Goal: Feedback & Contribution: Leave review/rating

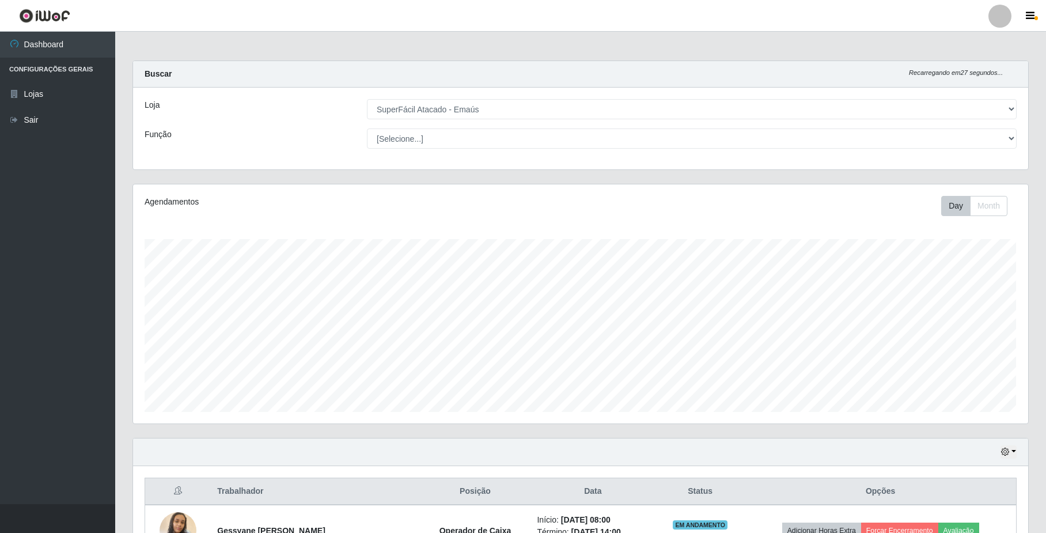
select select "407"
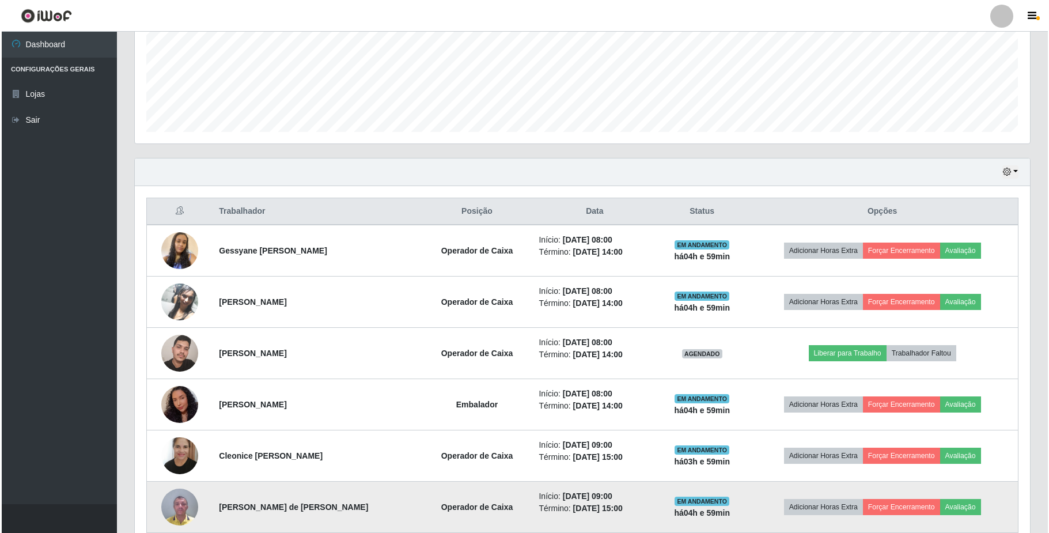
scroll to position [307, 0]
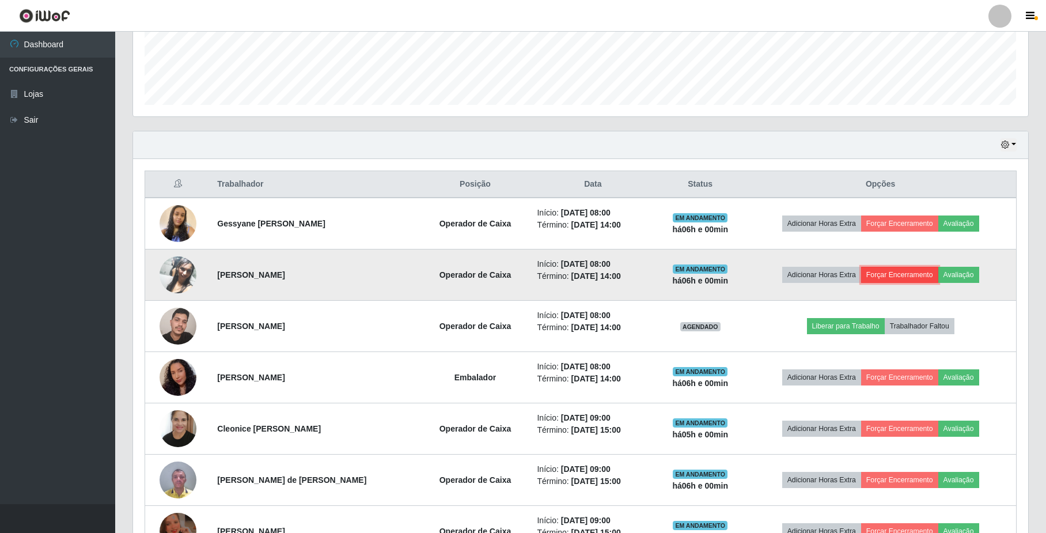
click at [897, 274] on button "Forçar Encerramento" at bounding box center [899, 275] width 77 height 16
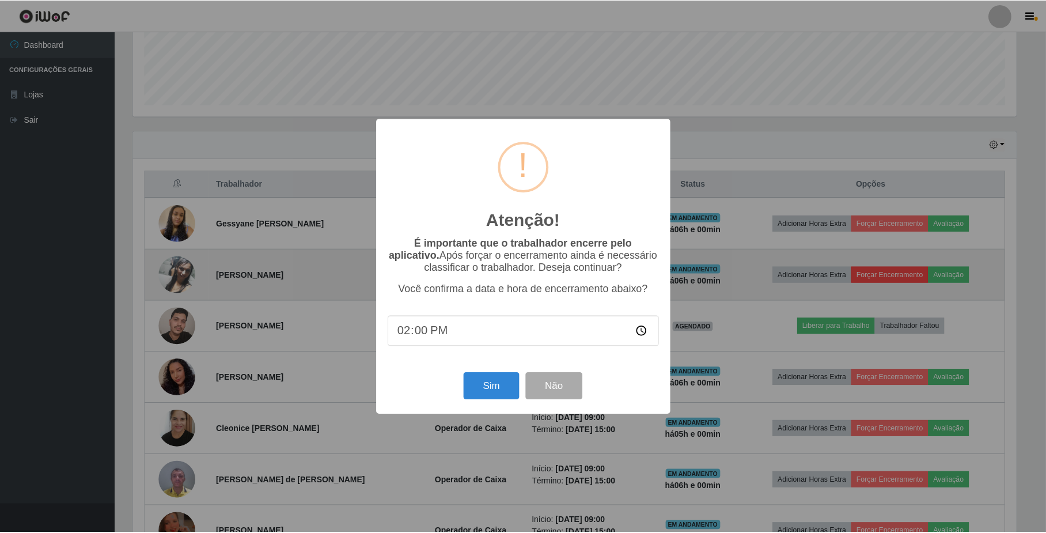
scroll to position [240, 886]
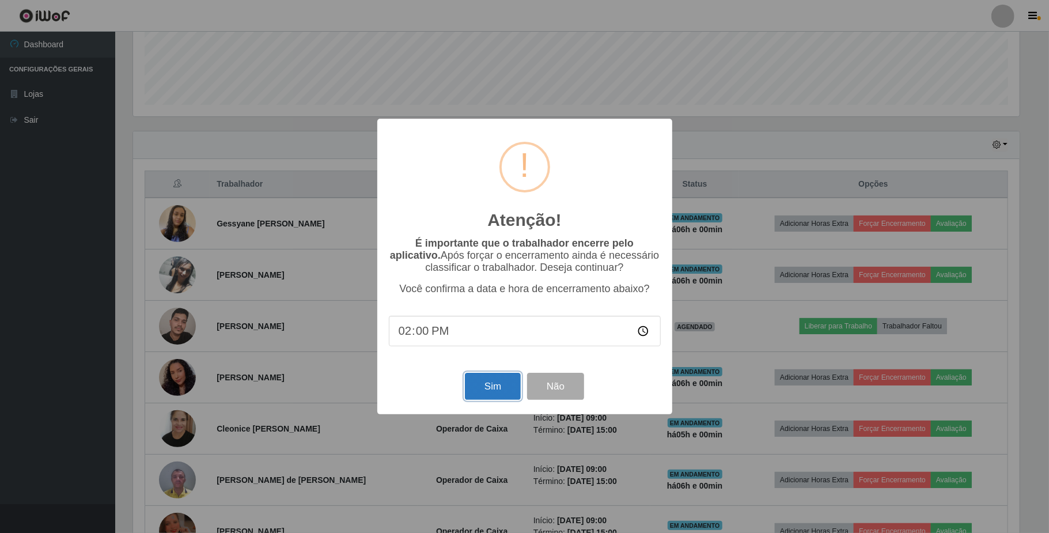
click at [488, 381] on button "Sim" at bounding box center [493, 386] width 56 height 27
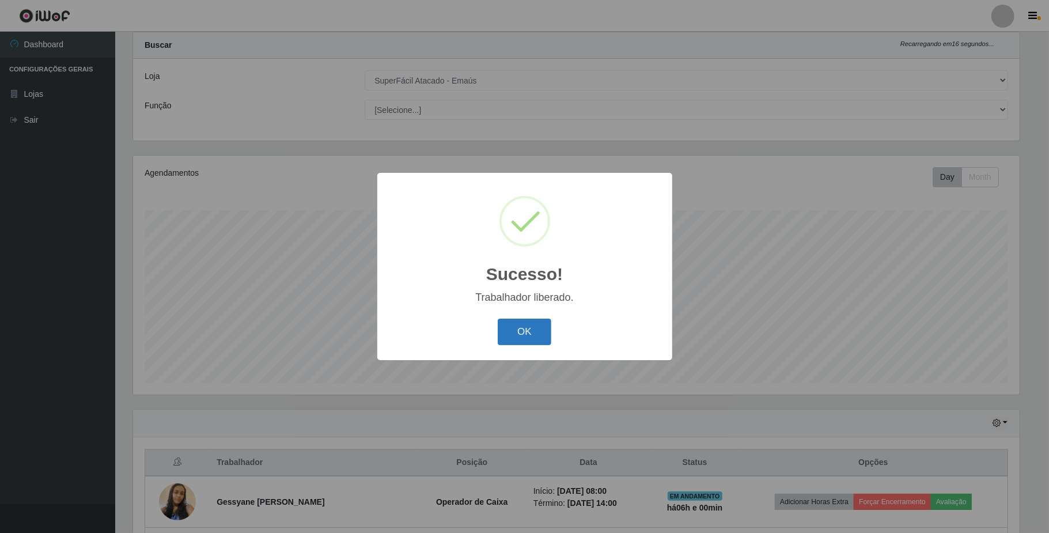
click at [525, 335] on button "OK" at bounding box center [525, 331] width 54 height 27
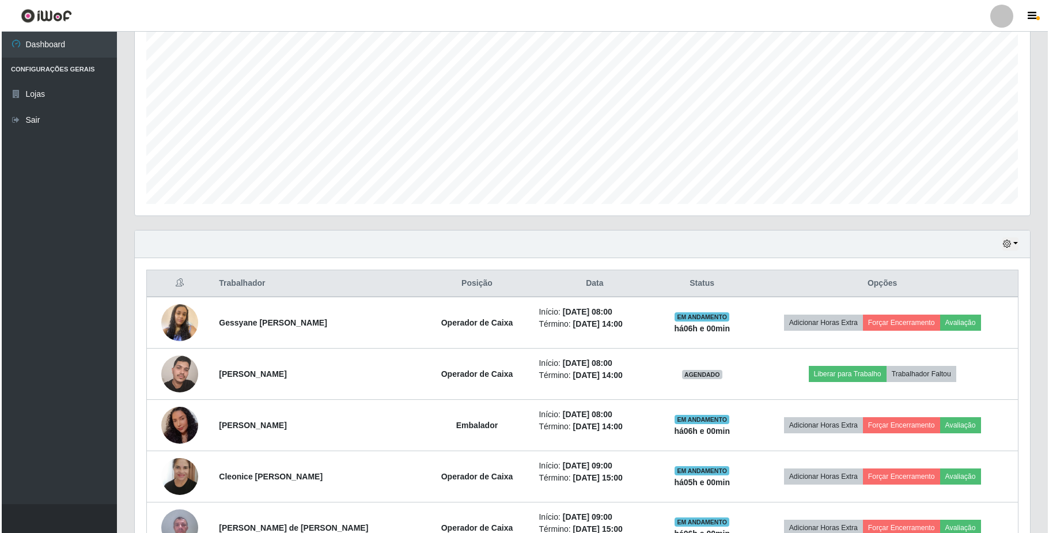
scroll to position [259, 0]
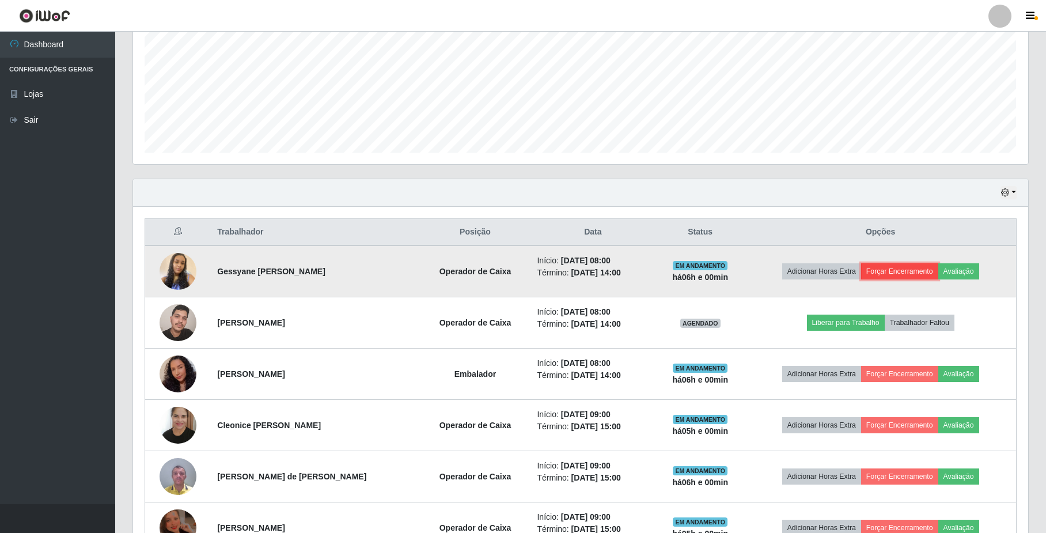
click at [903, 275] on button "Forçar Encerramento" at bounding box center [899, 271] width 77 height 16
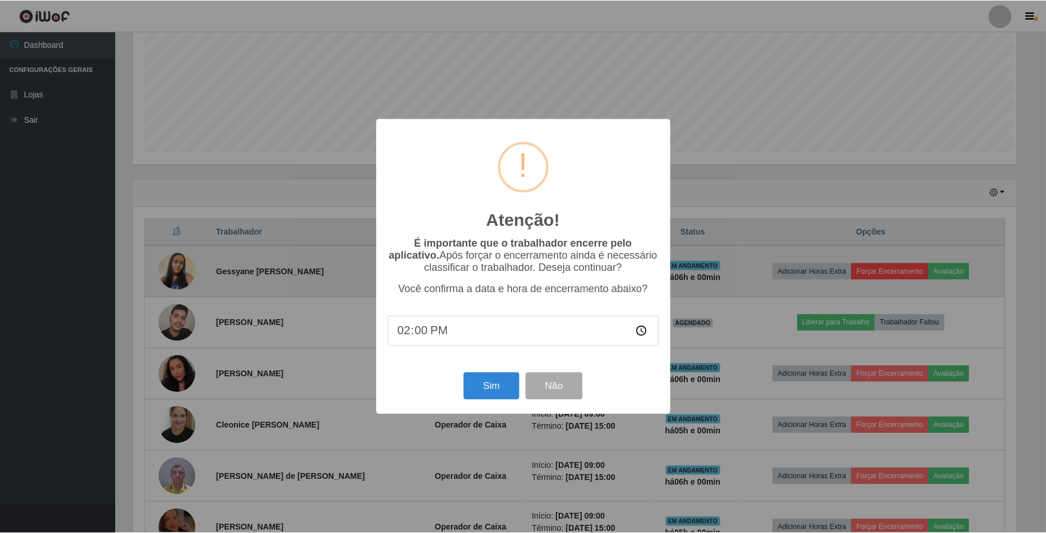
scroll to position [240, 886]
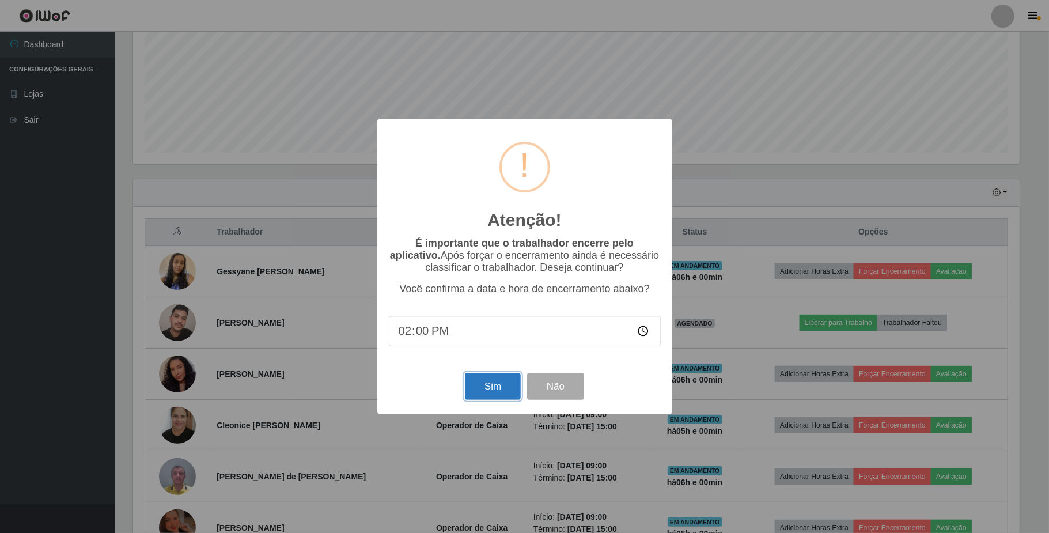
click at [491, 386] on button "Sim" at bounding box center [493, 386] width 56 height 27
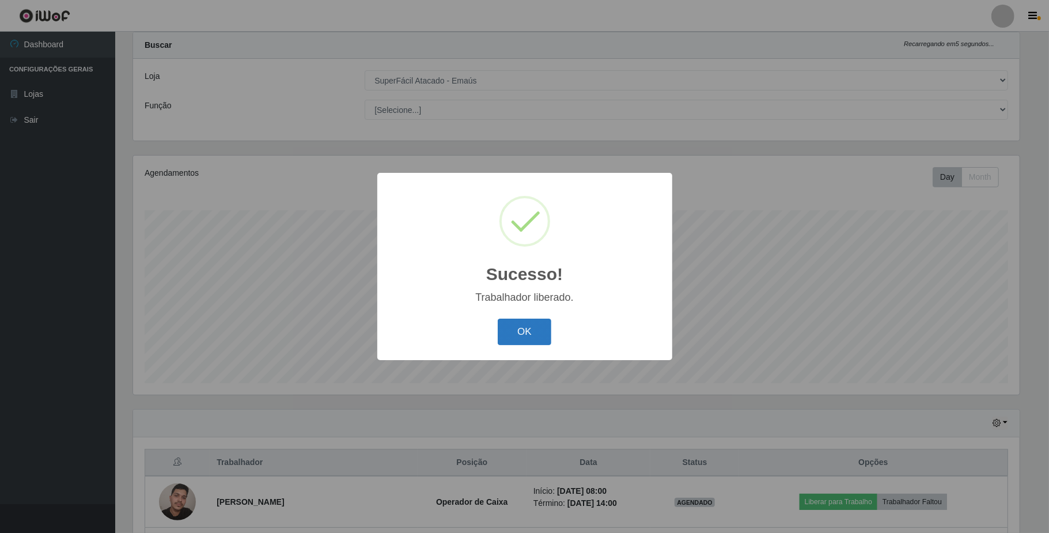
click at [529, 332] on button "OK" at bounding box center [525, 331] width 54 height 27
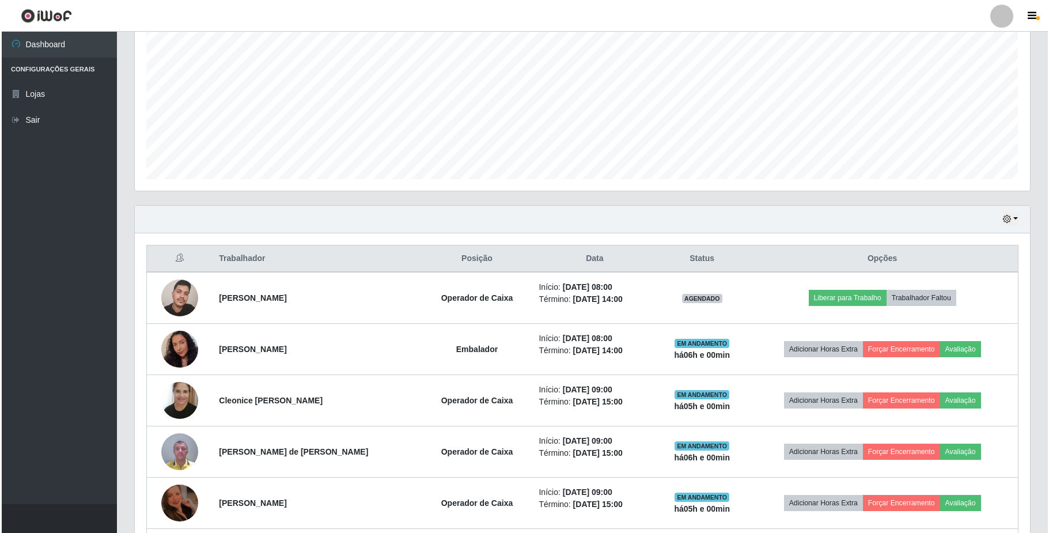
scroll to position [259, 0]
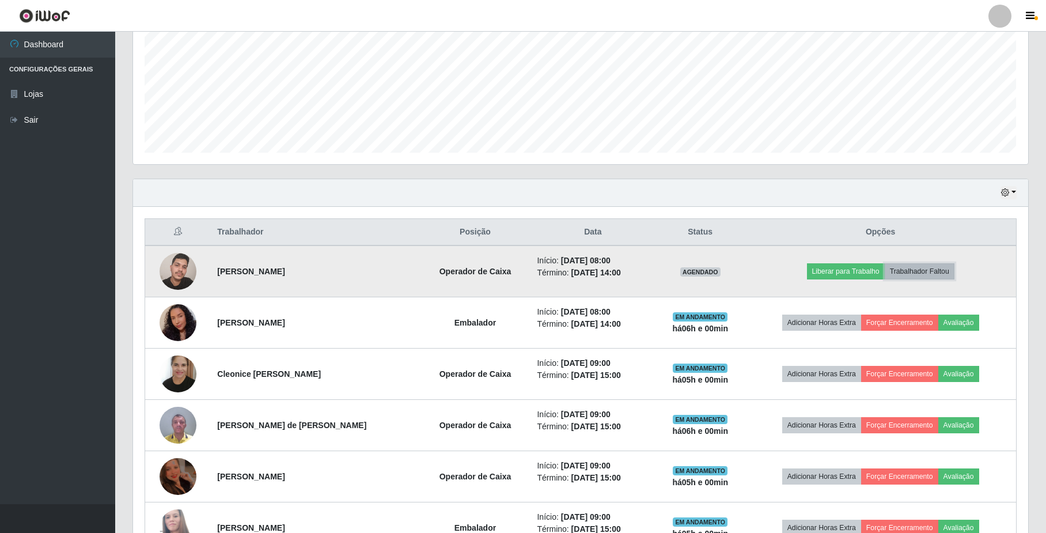
click at [926, 273] on button "Trabalhador Faltou" at bounding box center [920, 271] width 70 height 16
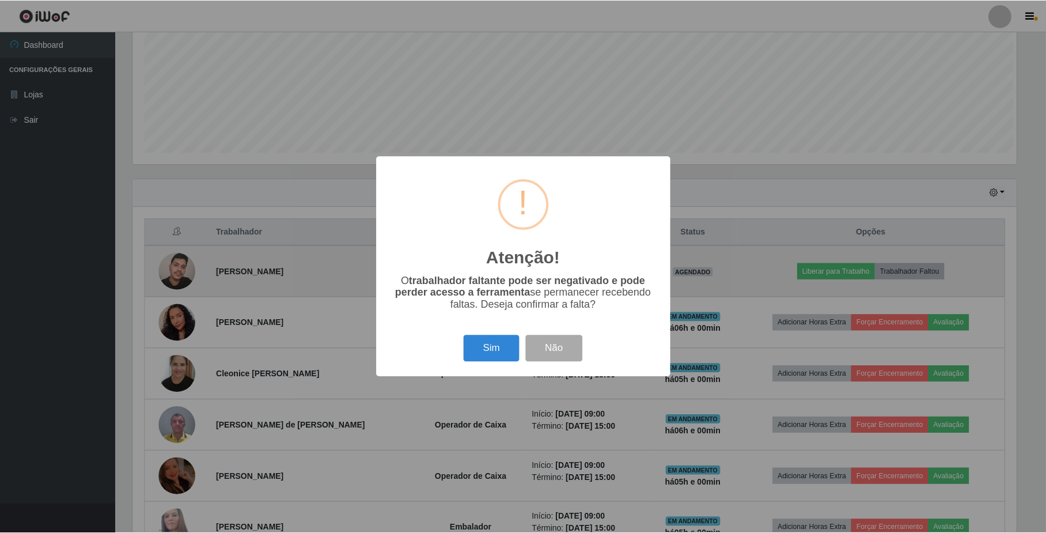
scroll to position [240, 886]
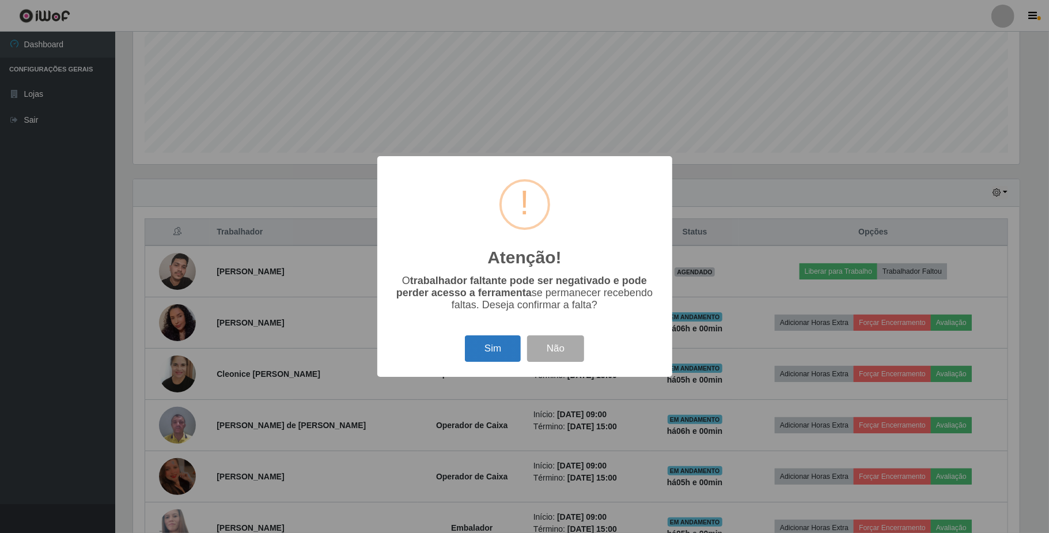
click at [495, 355] on button "Sim" at bounding box center [493, 348] width 56 height 27
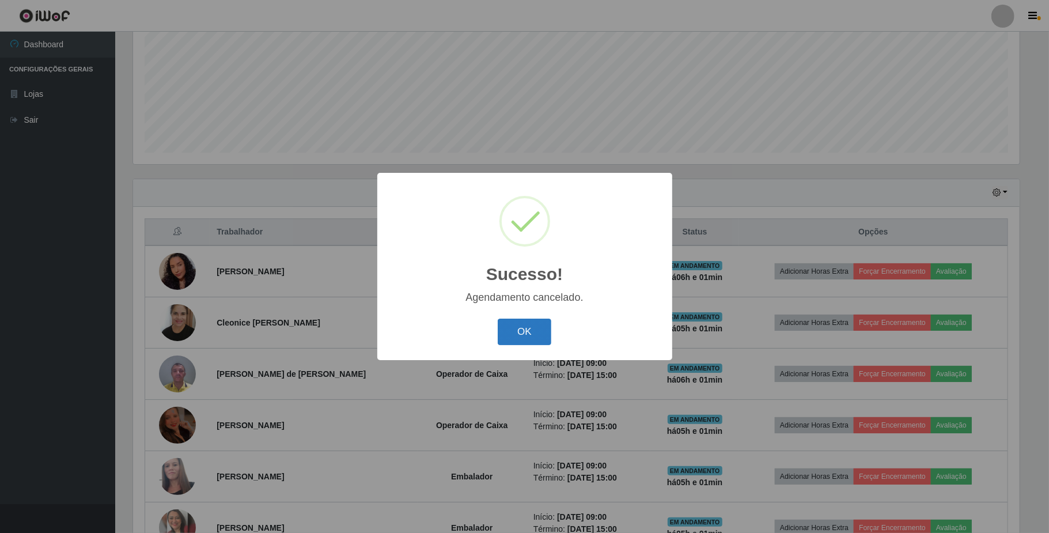
click at [514, 328] on button "OK" at bounding box center [525, 331] width 54 height 27
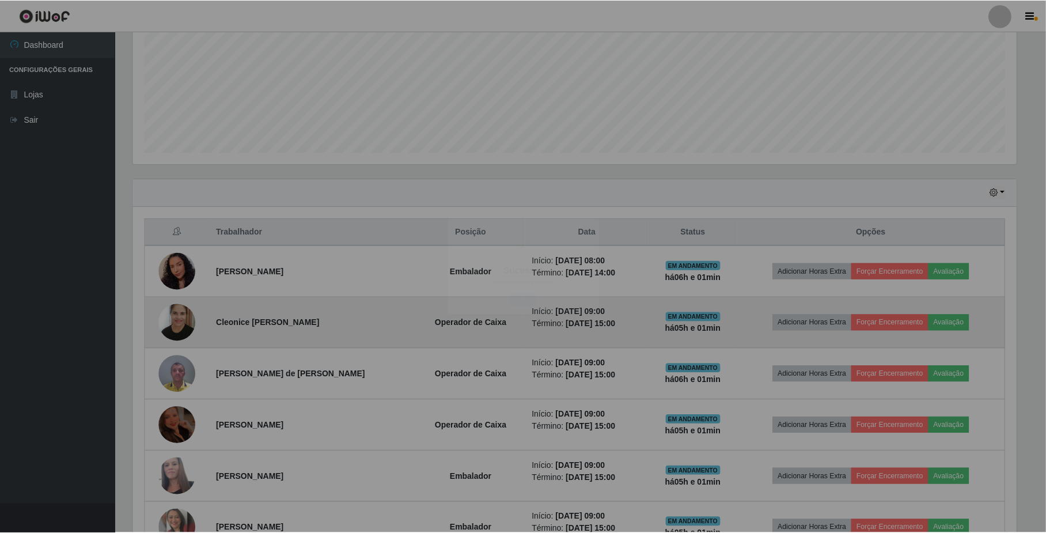
scroll to position [240, 894]
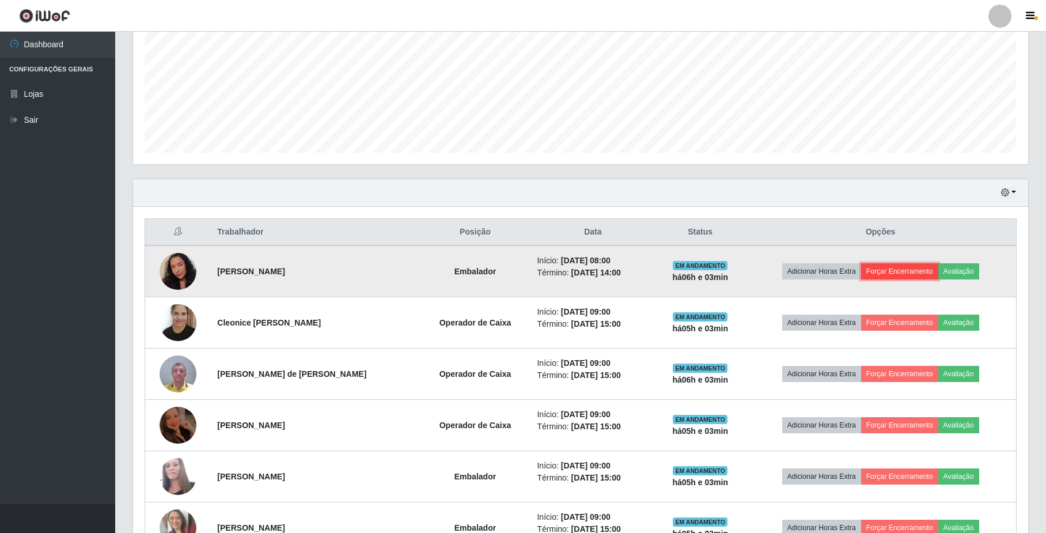
click at [895, 272] on button "Forçar Encerramento" at bounding box center [899, 271] width 77 height 16
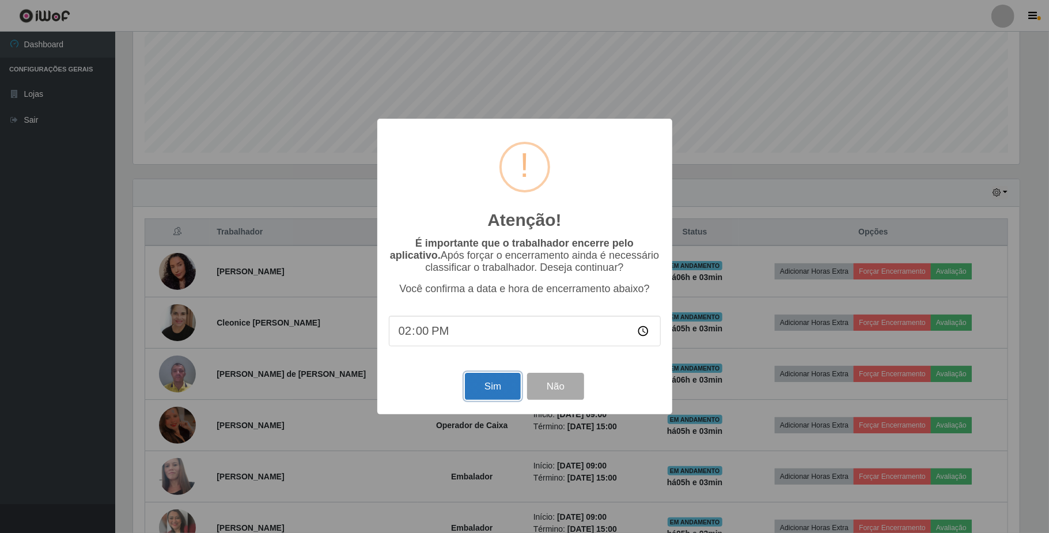
click at [496, 390] on button "Sim" at bounding box center [493, 386] width 56 height 27
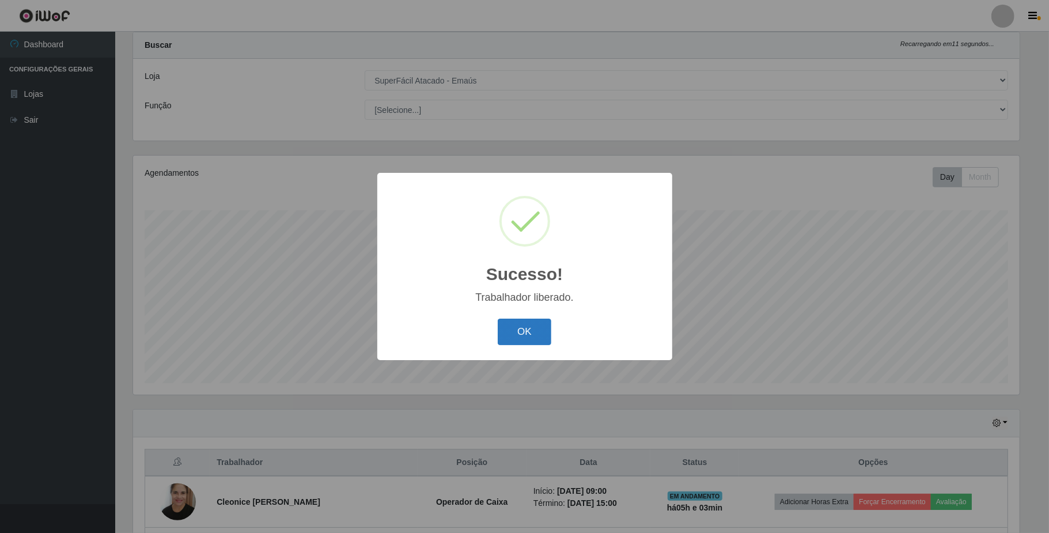
click at [532, 320] on button "OK" at bounding box center [525, 331] width 54 height 27
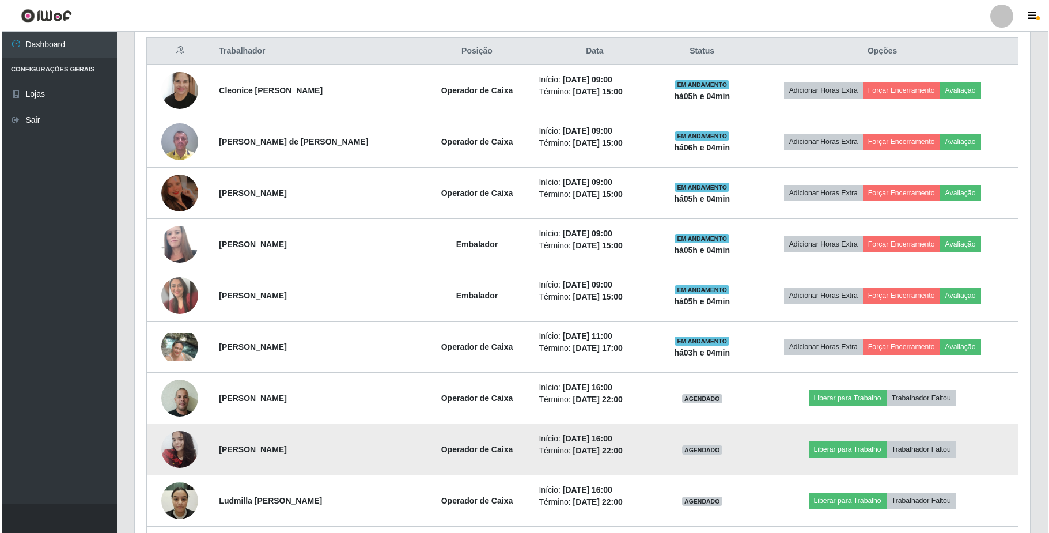
scroll to position [413, 0]
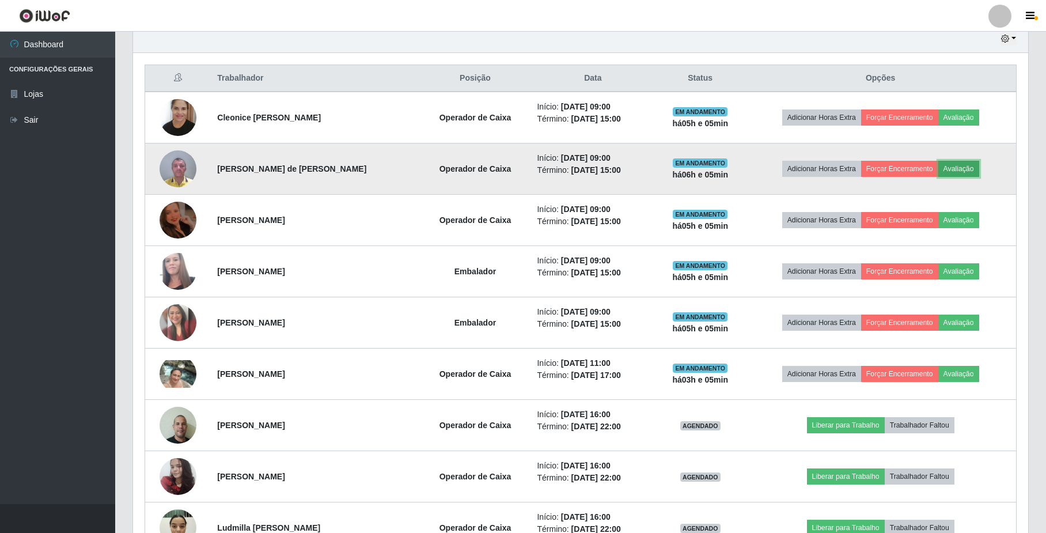
click at [966, 170] on button "Avaliação" at bounding box center [958, 169] width 41 height 16
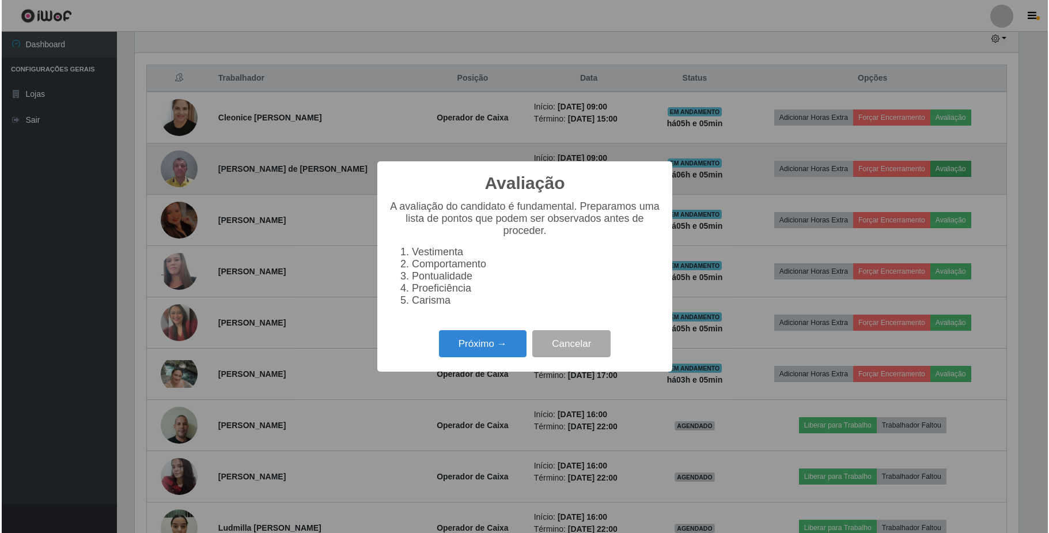
scroll to position [240, 886]
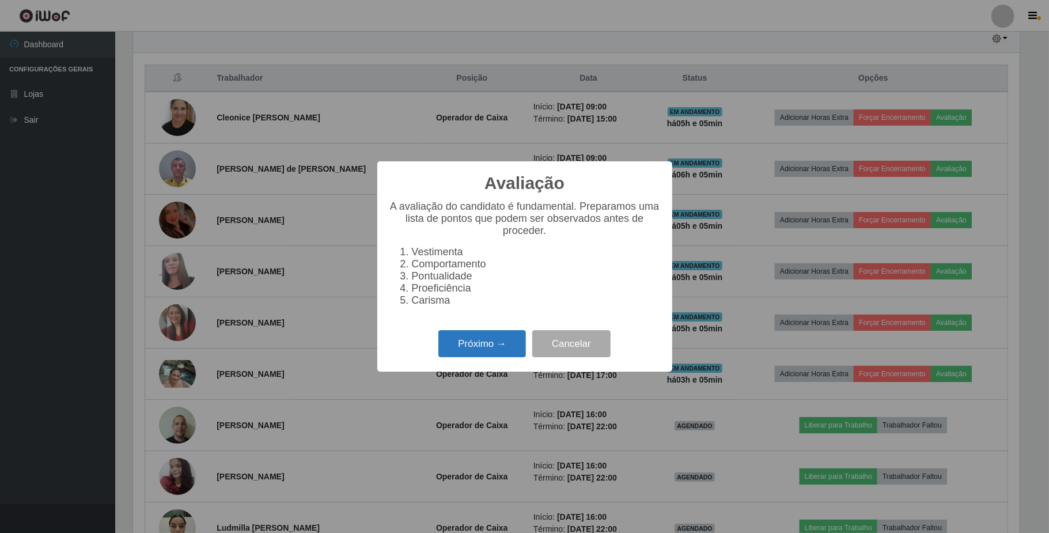
click at [494, 346] on button "Próximo →" at bounding box center [482, 343] width 88 height 27
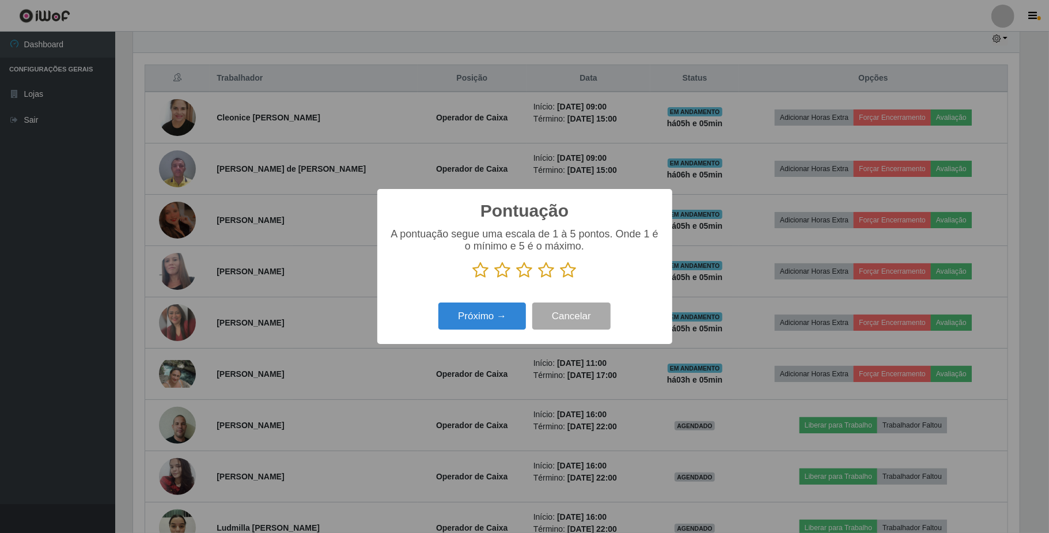
scroll to position [575613, 574966]
click at [522, 272] on icon at bounding box center [525, 269] width 16 height 17
click at [517, 279] on input "radio" at bounding box center [517, 279] width 0 height 0
click at [512, 316] on button "Próximo →" at bounding box center [482, 315] width 88 height 27
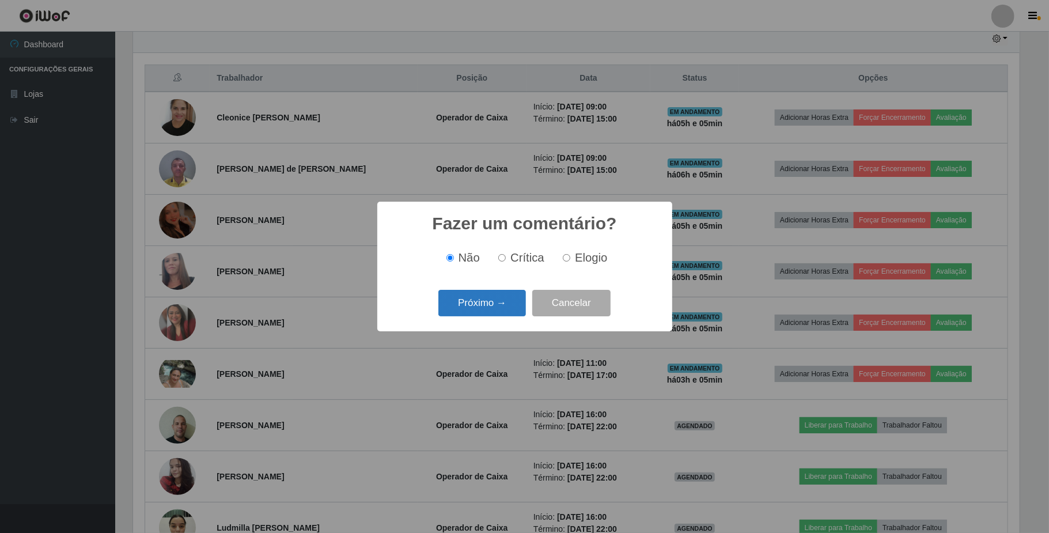
click at [516, 305] on button "Próximo →" at bounding box center [482, 303] width 88 height 27
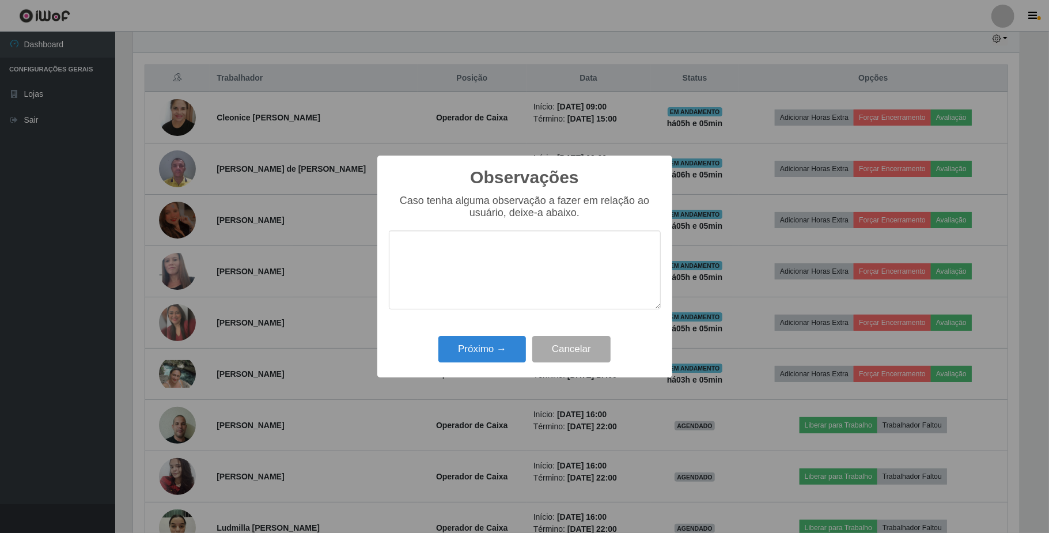
type textarea "B"
type textarea "O colaborador desenvolve seu trabalho de forma satisfatória."
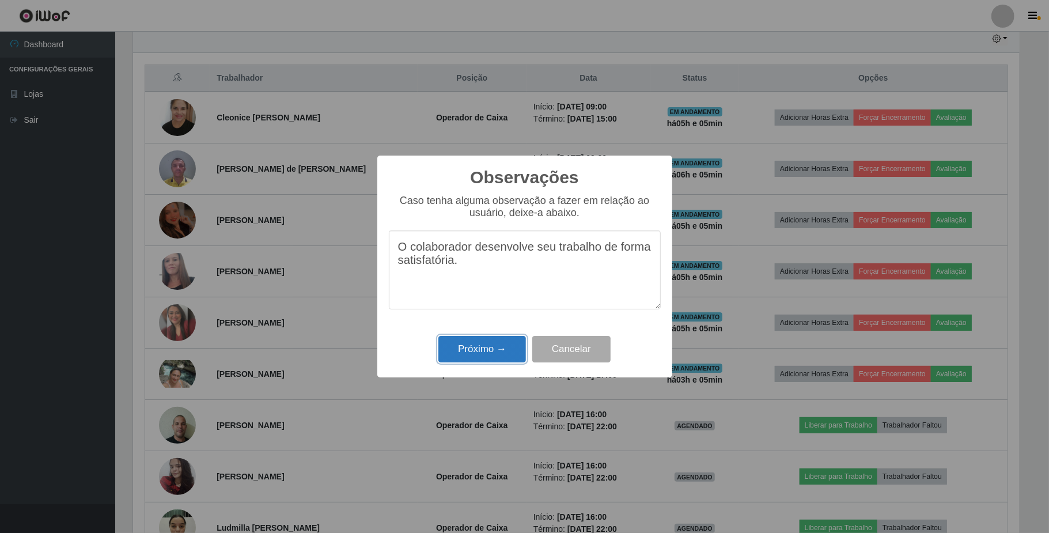
click at [480, 340] on button "Próximo →" at bounding box center [482, 349] width 88 height 27
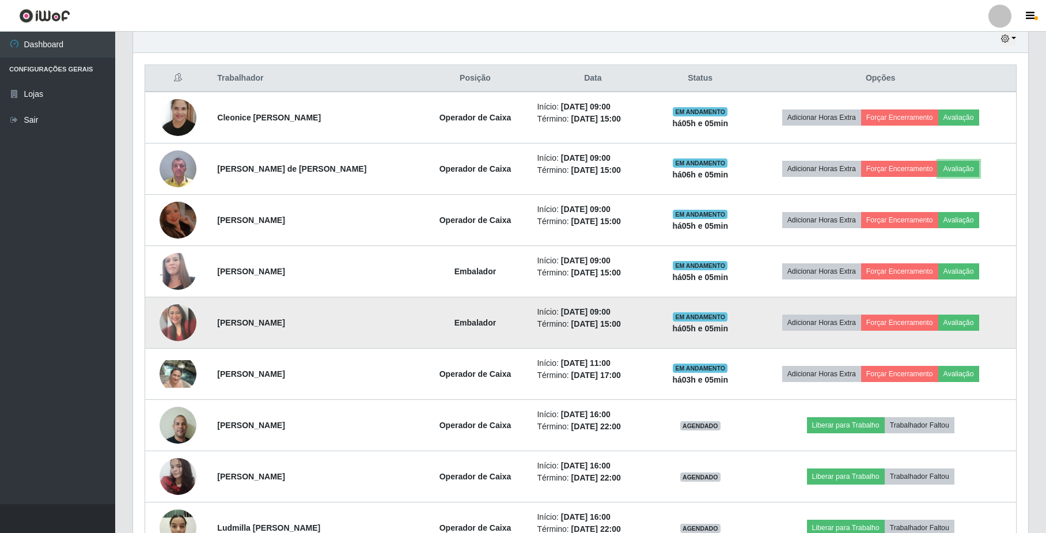
scroll to position [240, 894]
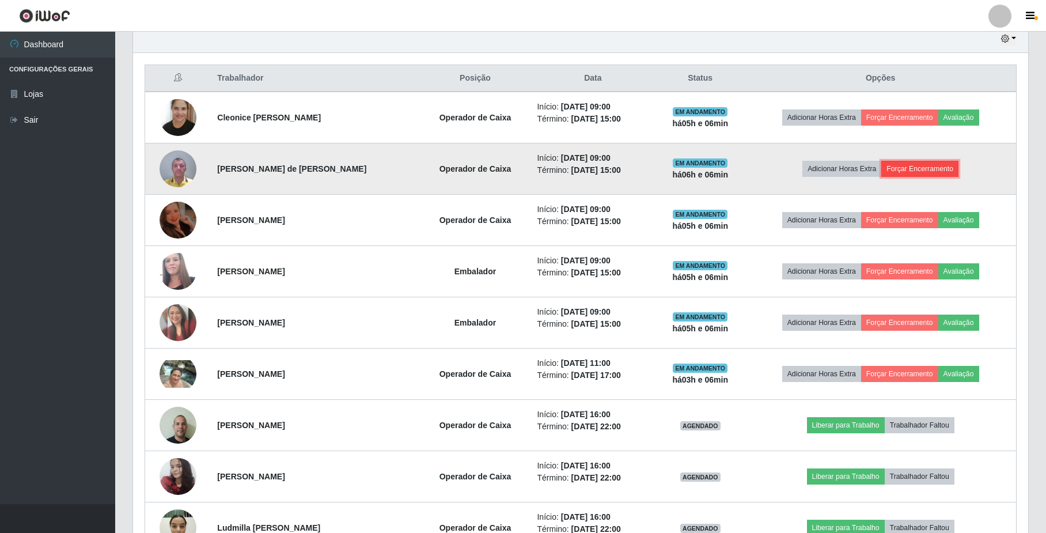
click at [918, 172] on button "Forçar Encerramento" at bounding box center [919, 169] width 77 height 16
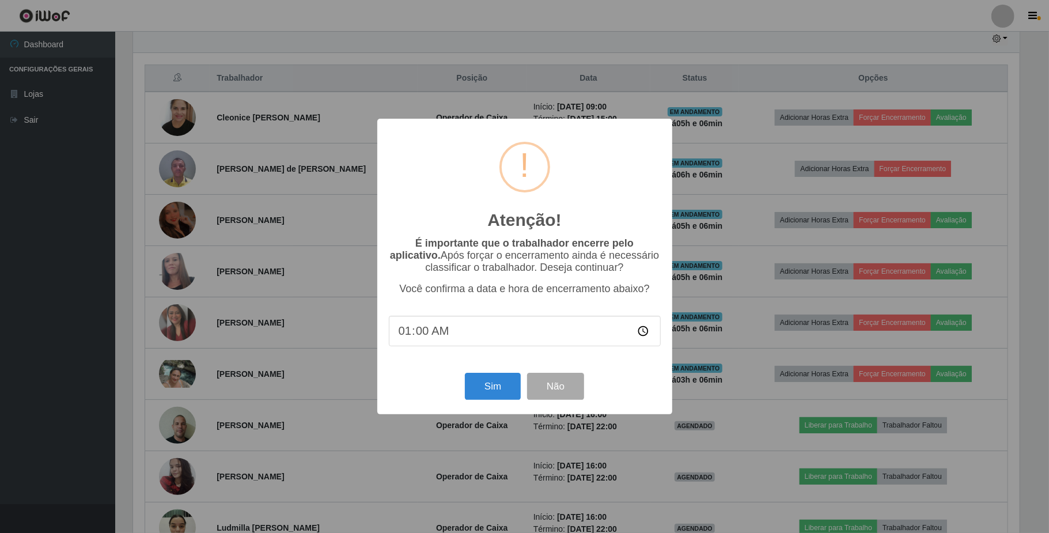
type input "14:00"
click at [486, 389] on button "Sim" at bounding box center [493, 386] width 56 height 27
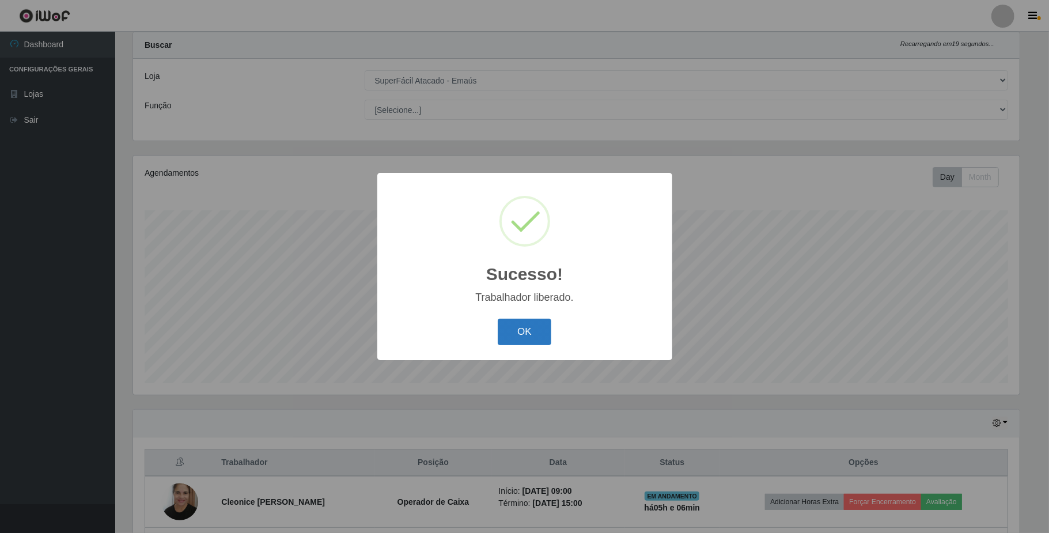
click at [537, 334] on button "OK" at bounding box center [525, 331] width 54 height 27
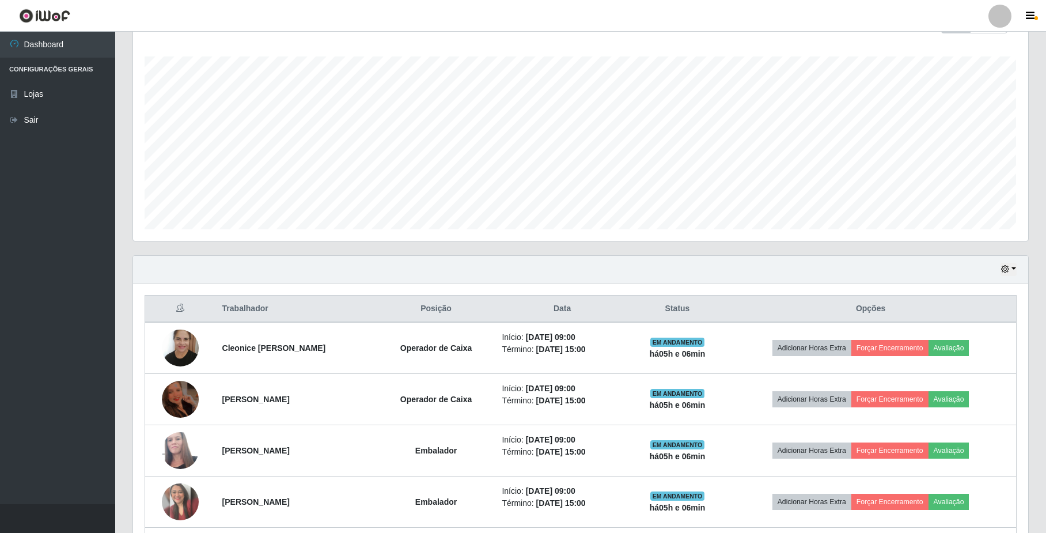
scroll to position [413, 0]
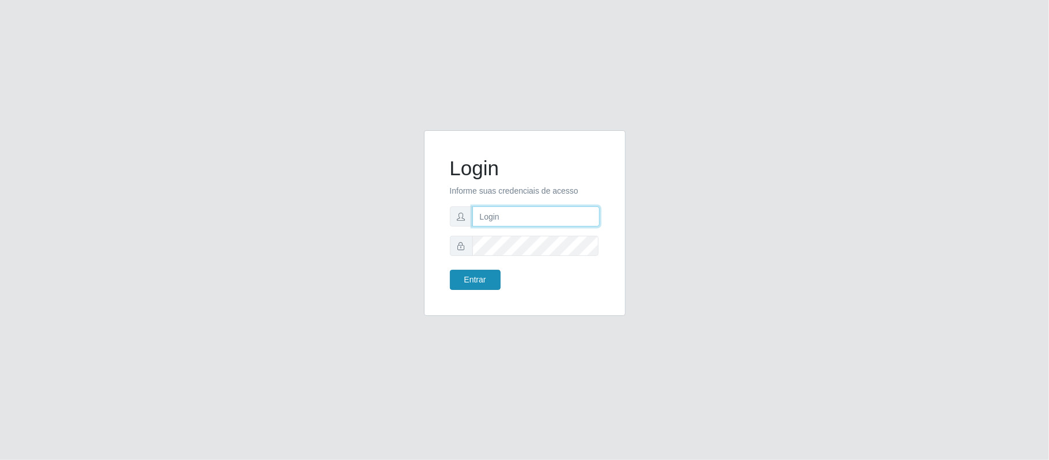
type input "[EMAIL_ADDRESS][DOMAIN_NAME]"
click at [482, 283] on button "Entrar" at bounding box center [475, 279] width 51 height 20
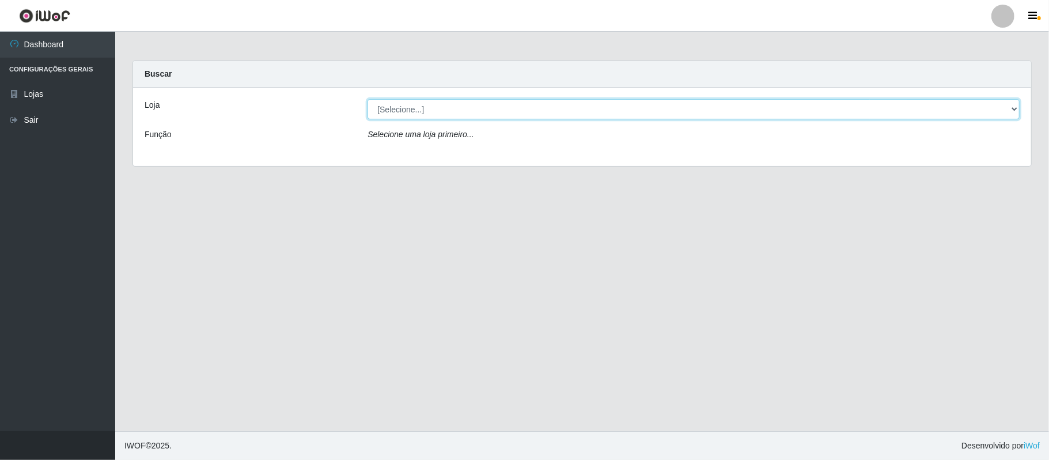
click at [1012, 107] on select "[Selecione...] SuperFácil Atacado - Emaús" at bounding box center [693, 109] width 652 height 20
select select "407"
click at [367, 99] on select "[Selecione...] SuperFácil Atacado - Emaús" at bounding box center [693, 109] width 652 height 20
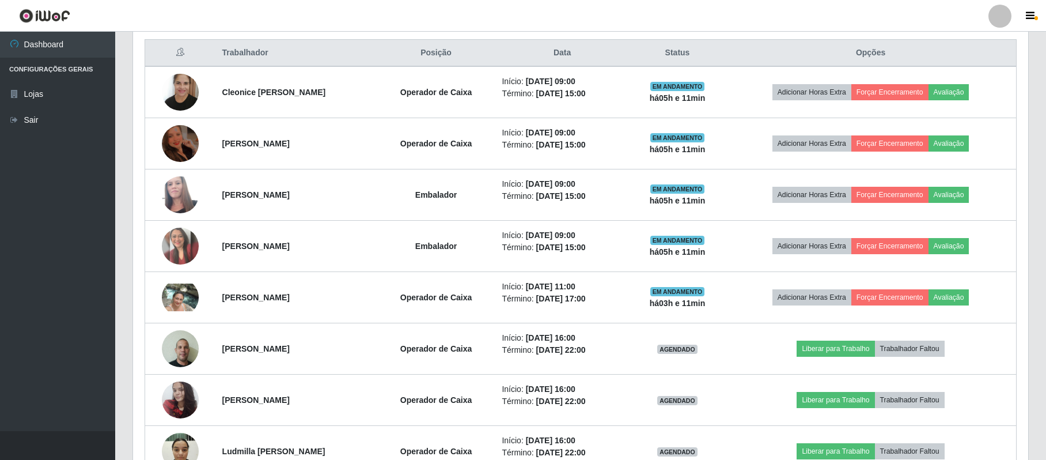
scroll to position [461, 0]
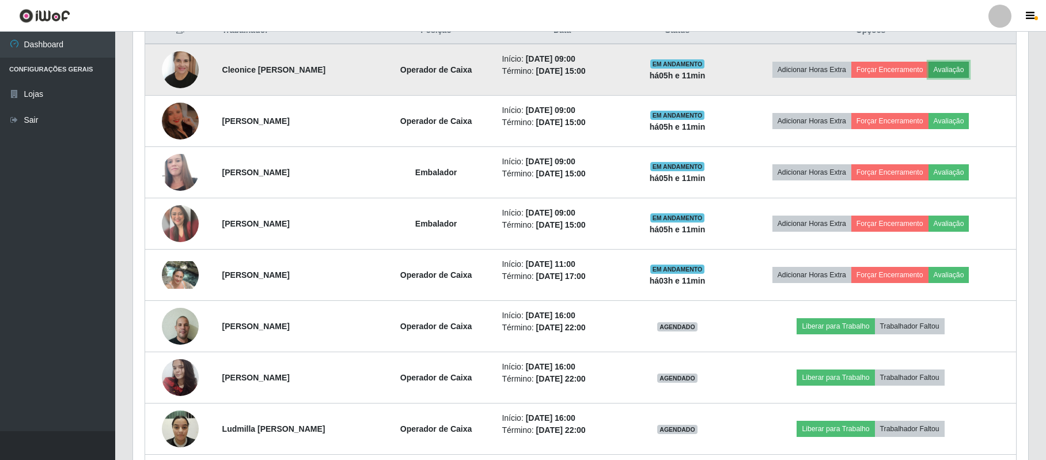
click at [969, 71] on button "Avaliação" at bounding box center [948, 70] width 41 height 16
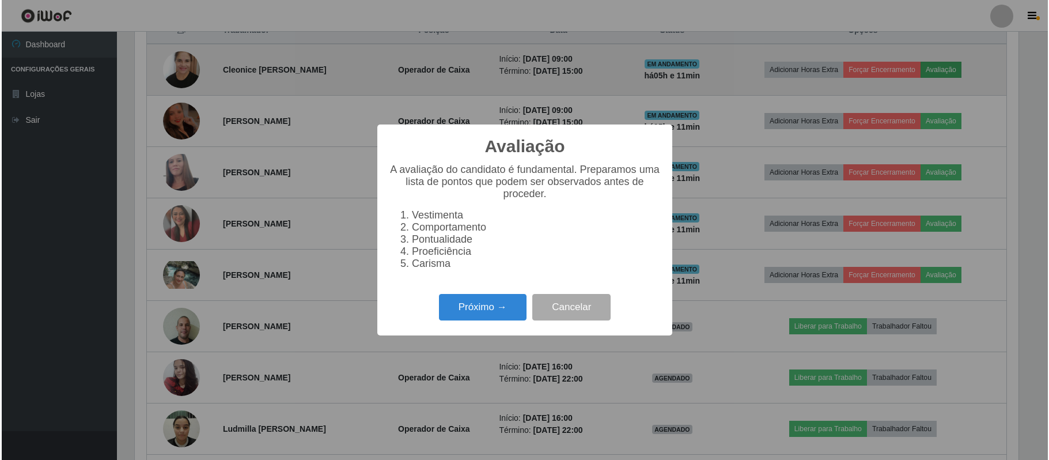
scroll to position [240, 886]
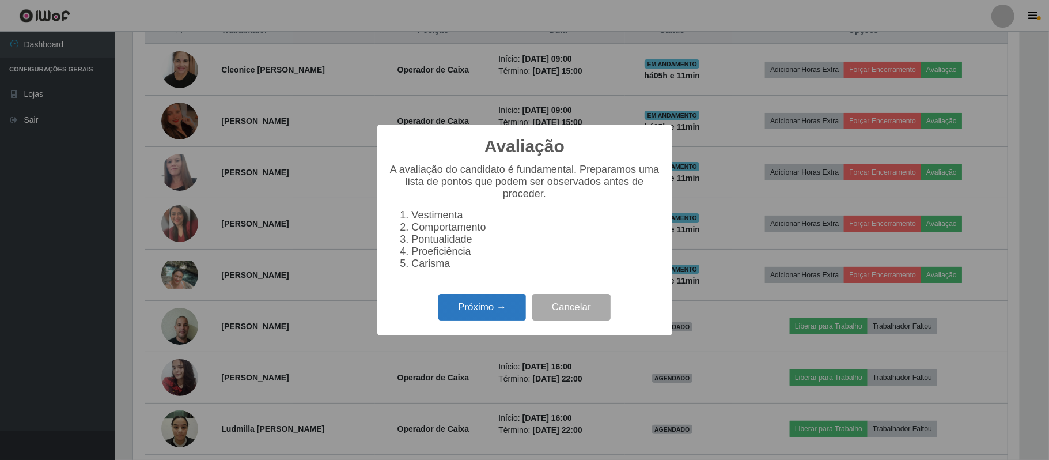
click at [485, 311] on button "Próximo →" at bounding box center [482, 307] width 88 height 27
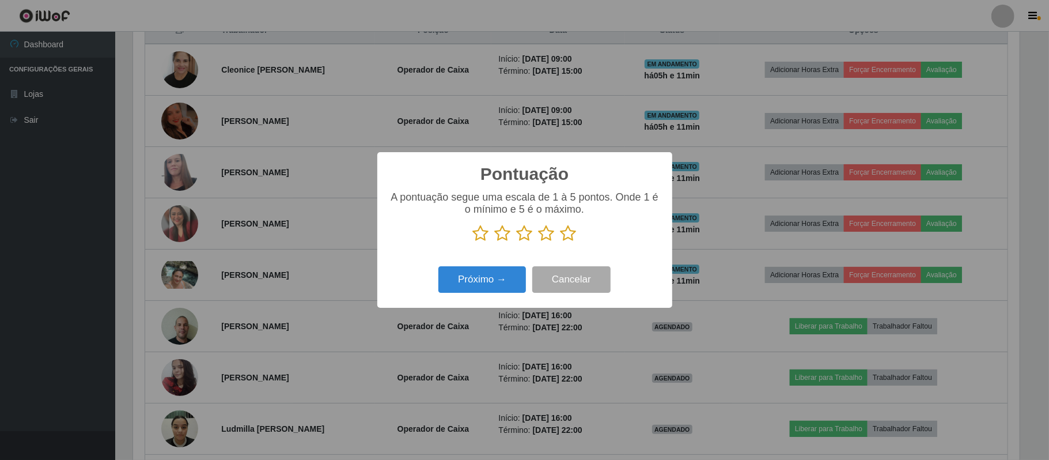
click at [549, 237] on icon at bounding box center [546, 233] width 16 height 17
click at [538, 242] on input "radio" at bounding box center [538, 242] width 0 height 0
click at [522, 278] on button "Próximo →" at bounding box center [482, 279] width 88 height 27
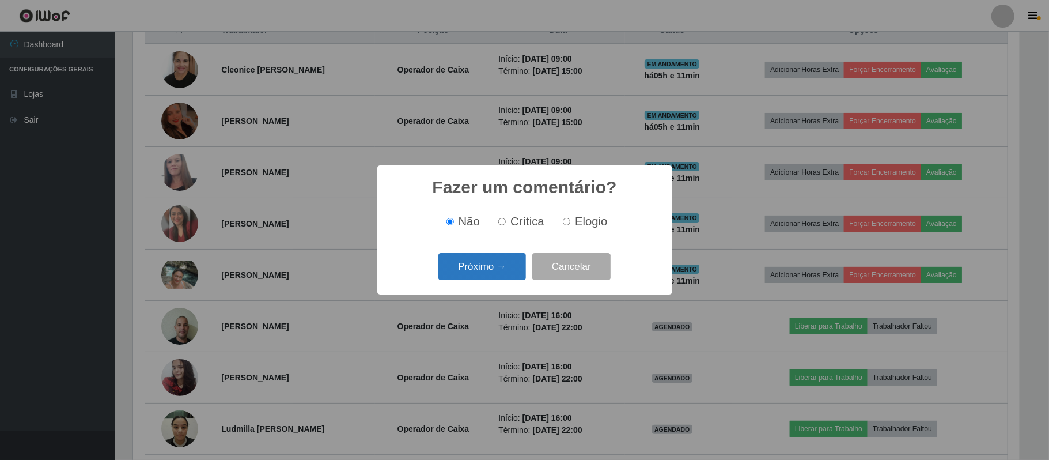
click at [486, 263] on button "Próximo →" at bounding box center [482, 266] width 88 height 27
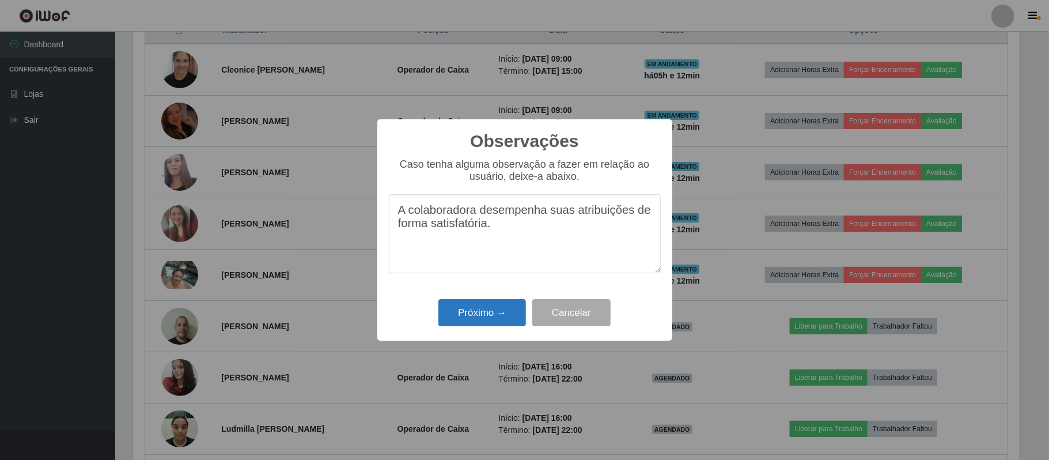
type textarea "A colaboradora desempenha suas atribuições de forma satisfatória."
click at [501, 316] on button "Próximo →" at bounding box center [482, 312] width 88 height 27
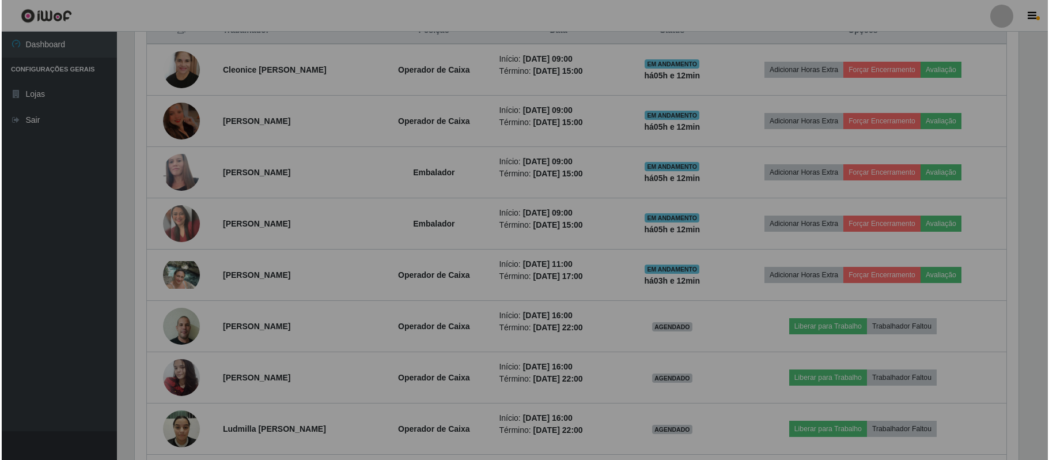
scroll to position [240, 894]
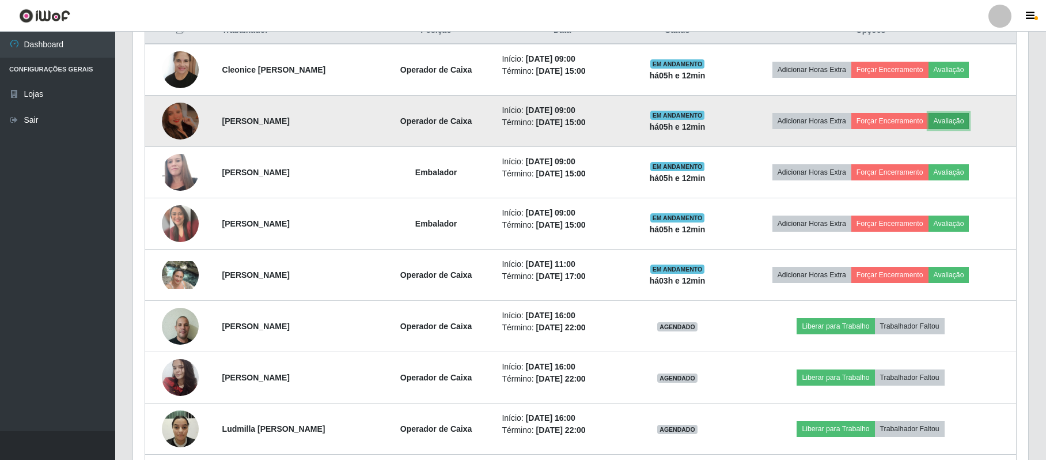
click at [966, 123] on button "Avaliação" at bounding box center [948, 121] width 41 height 16
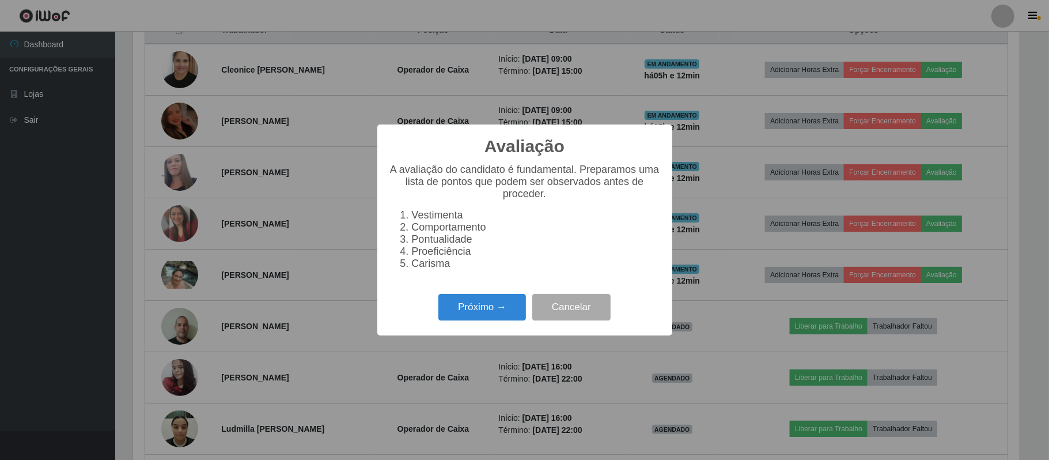
scroll to position [240, 886]
click at [493, 308] on button "Próximo →" at bounding box center [482, 307] width 88 height 27
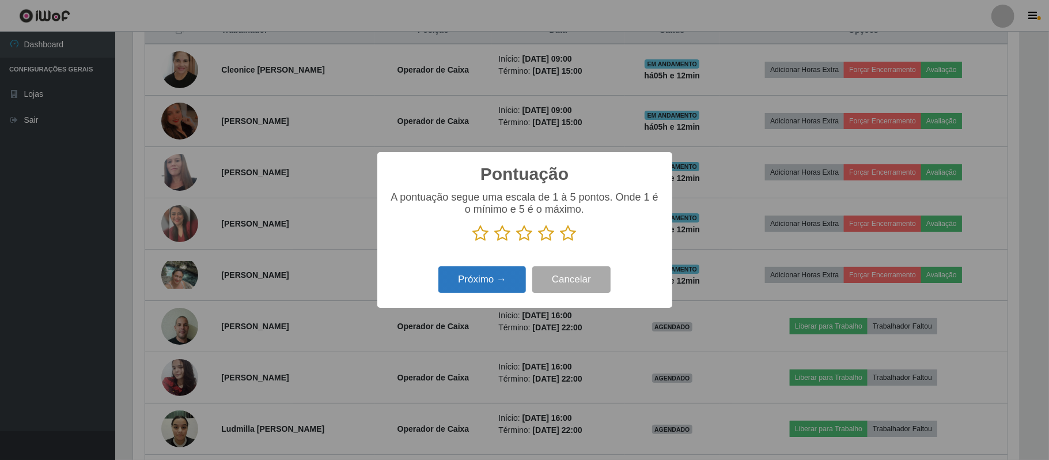
drag, startPoint x: 523, startPoint y: 236, endPoint x: 515, endPoint y: 268, distance: 33.2
click at [523, 240] on icon at bounding box center [525, 233] width 16 height 17
click at [517, 242] on input "radio" at bounding box center [517, 242] width 0 height 0
click at [509, 282] on button "Próximo →" at bounding box center [482, 279] width 88 height 27
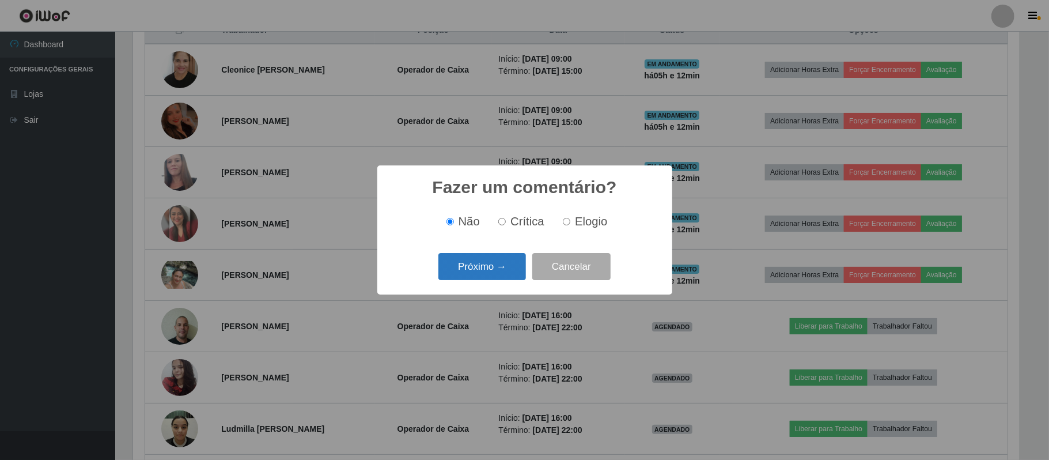
click at [503, 269] on button "Próximo →" at bounding box center [482, 266] width 88 height 27
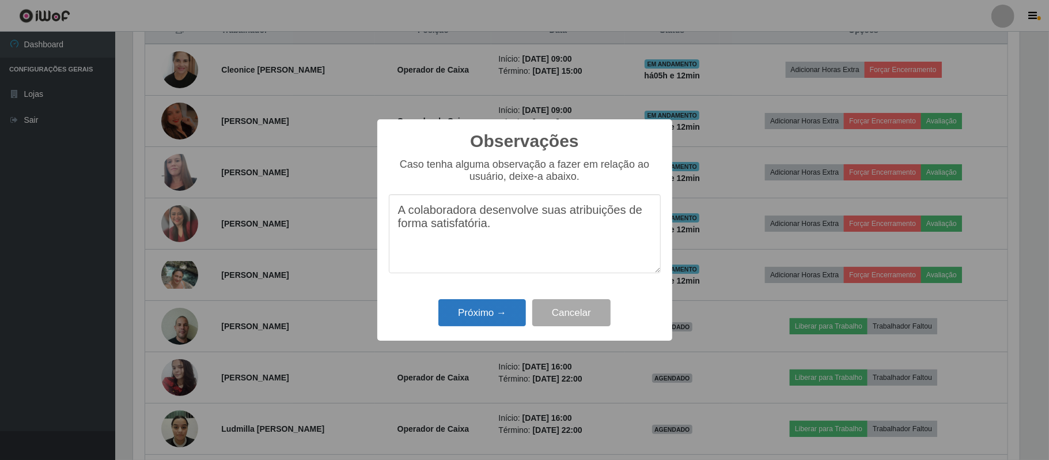
type textarea "A colaboradora desenvolve suas atribuições de forma satisfatória."
click at [500, 316] on button "Próximo →" at bounding box center [482, 312] width 88 height 27
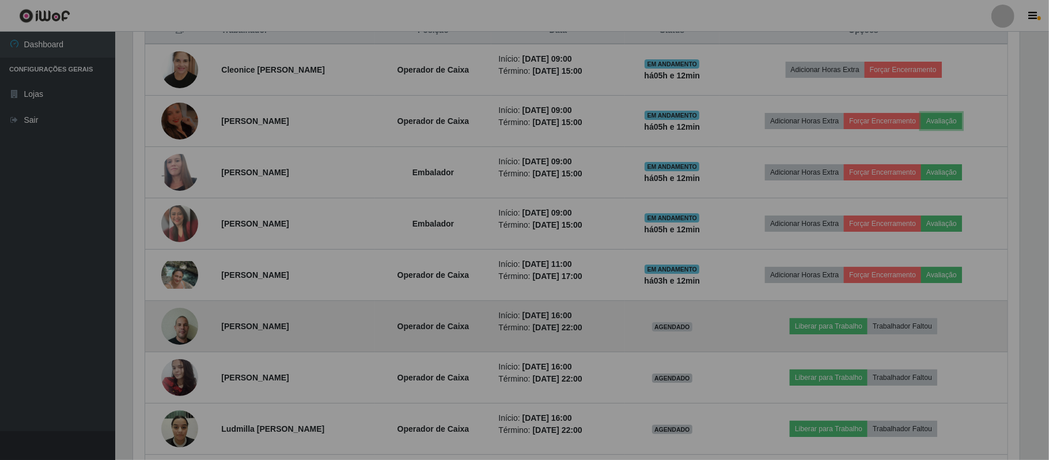
scroll to position [240, 894]
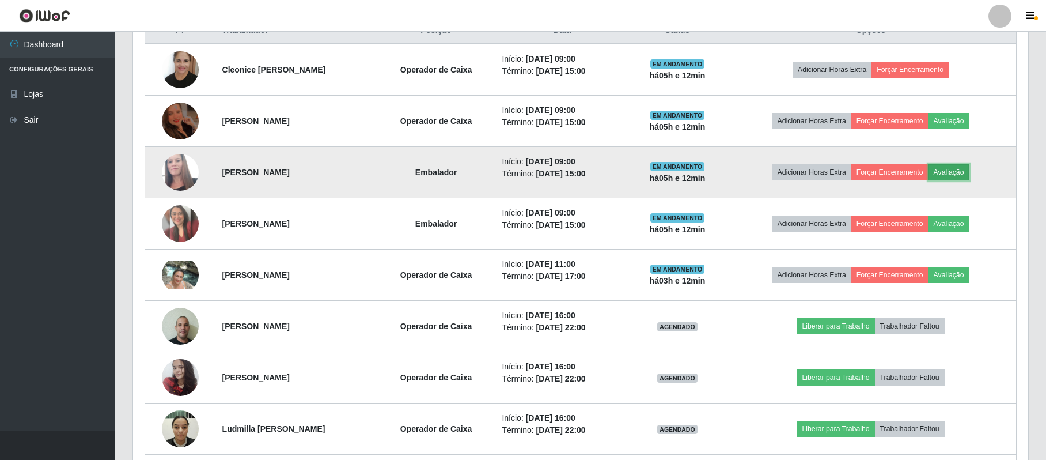
click at [969, 168] on button "Avaliação" at bounding box center [948, 172] width 41 height 16
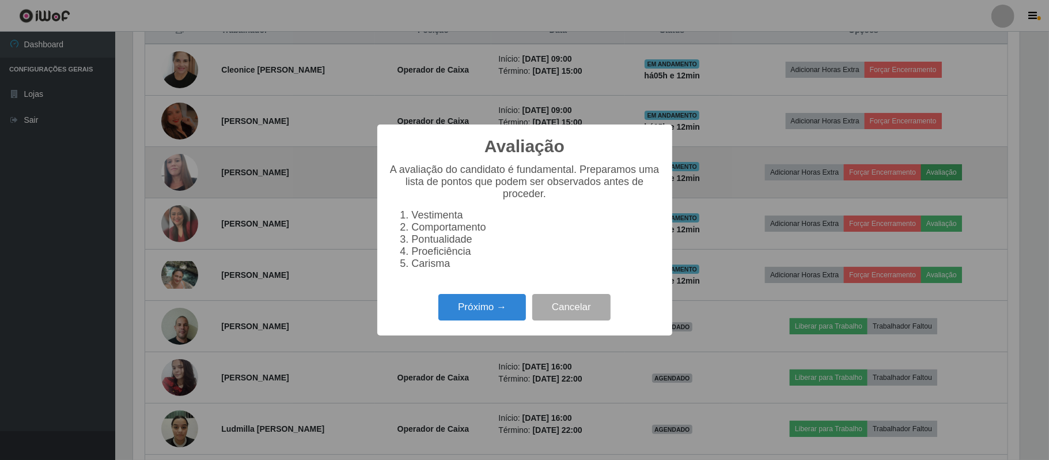
scroll to position [240, 886]
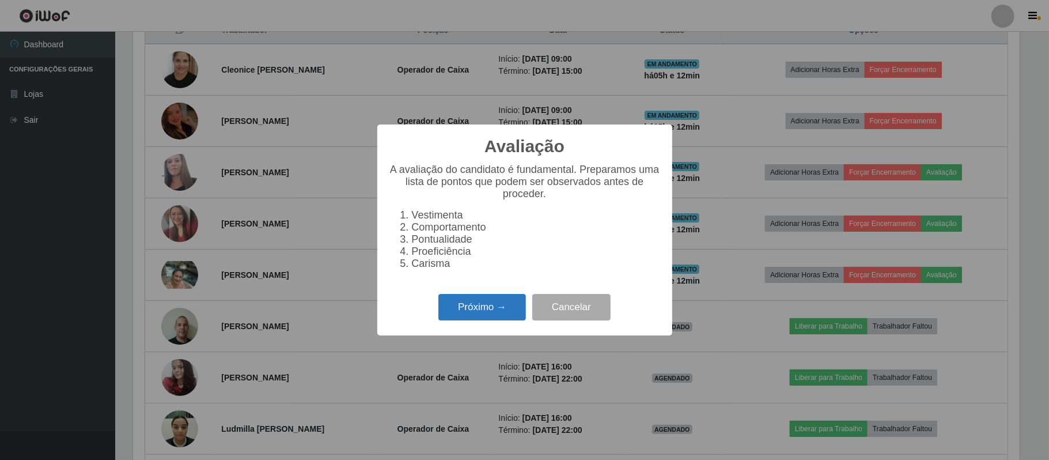
click at [503, 318] on button "Próximo →" at bounding box center [482, 307] width 88 height 27
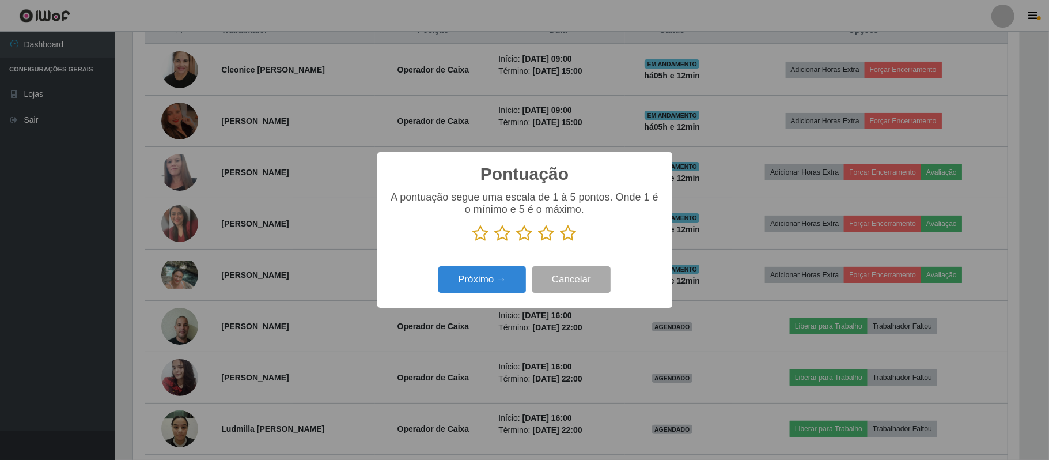
scroll to position [575613, 574966]
click at [527, 233] on icon at bounding box center [525, 233] width 16 height 17
click at [517, 242] on input "radio" at bounding box center [517, 242] width 0 height 0
click at [488, 280] on button "Próximo →" at bounding box center [482, 279] width 88 height 27
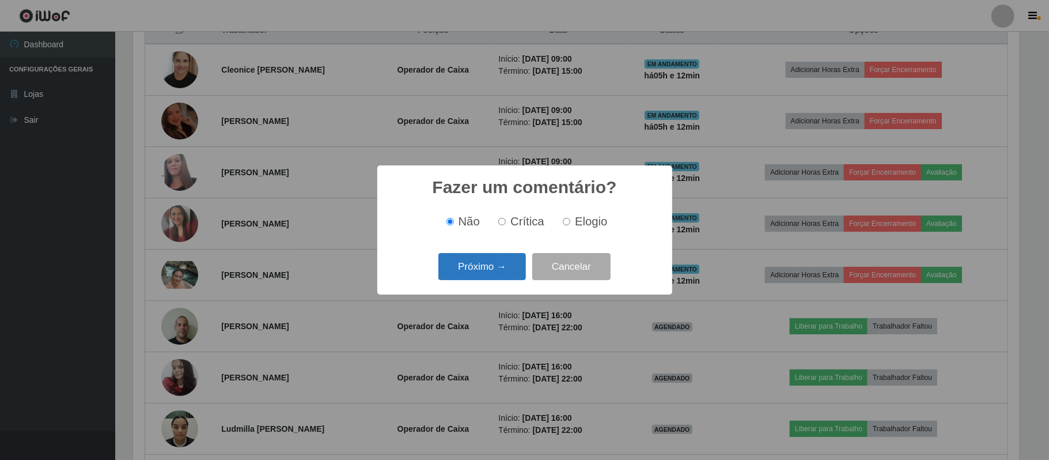
click at [499, 274] on button "Próximo →" at bounding box center [482, 266] width 88 height 27
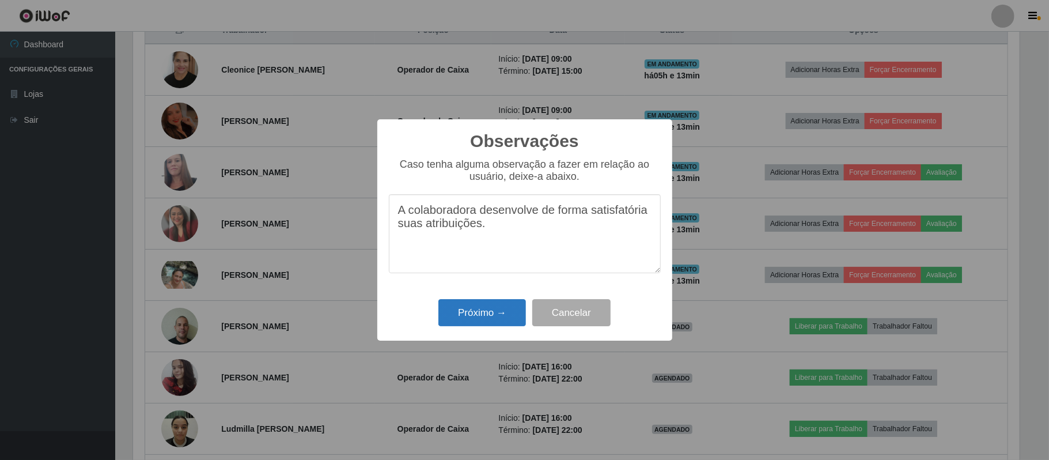
type textarea "A colaboradora desenvolve de forma satisfatória suas atribuições."
click at [468, 318] on button "Próximo →" at bounding box center [482, 312] width 88 height 27
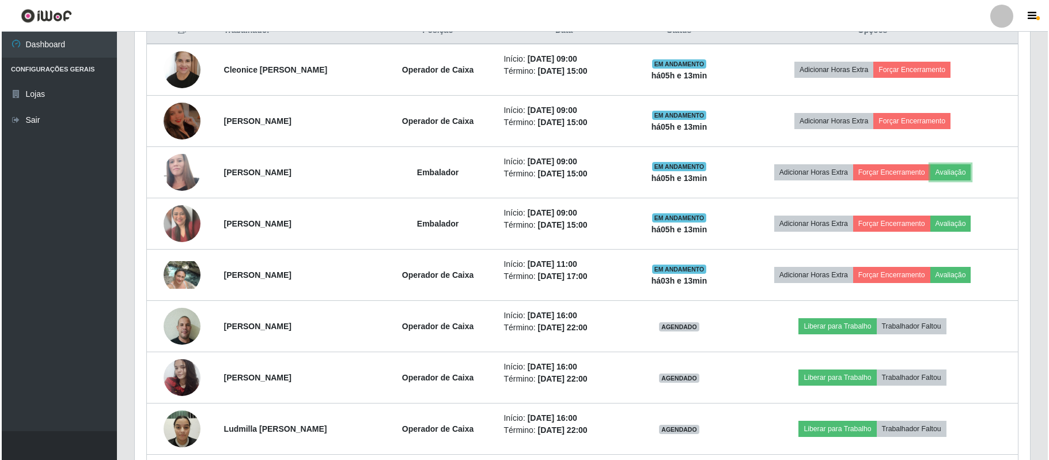
scroll to position [240, 894]
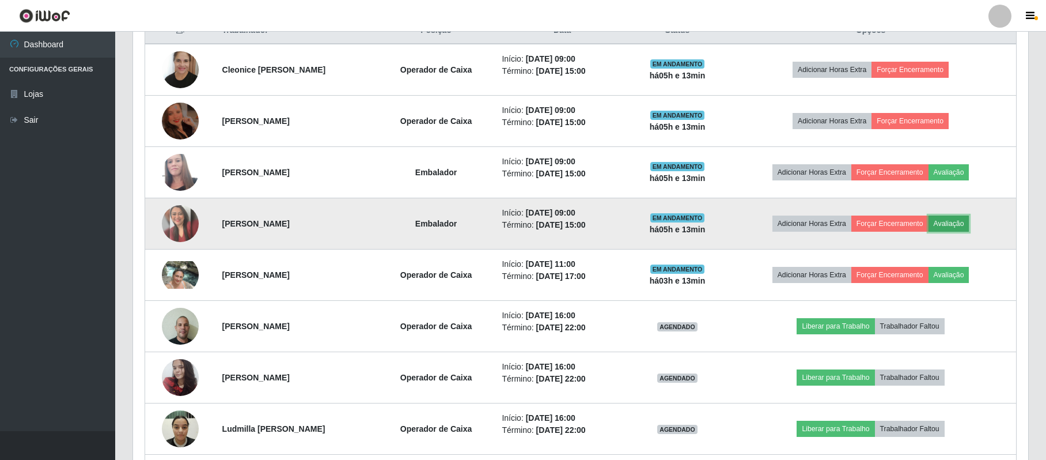
click at [965, 227] on button "Avaliação" at bounding box center [948, 223] width 41 height 16
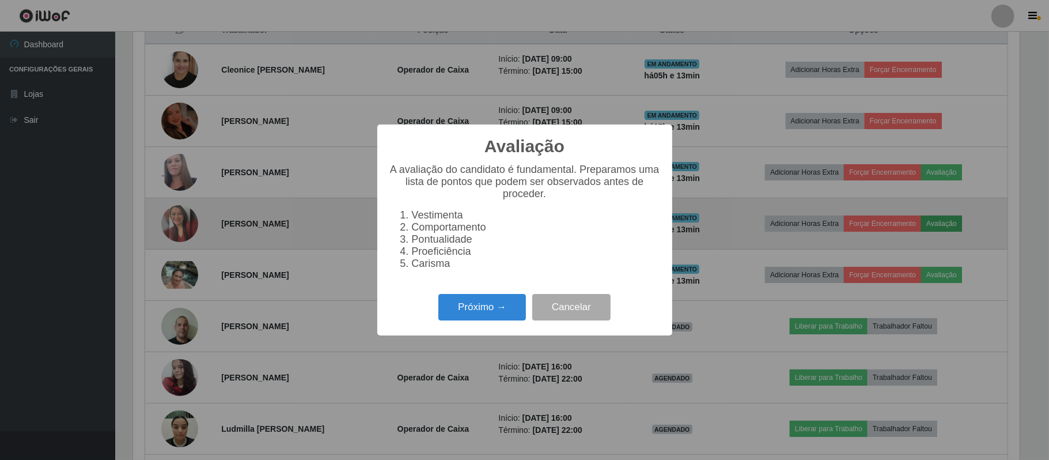
scroll to position [240, 886]
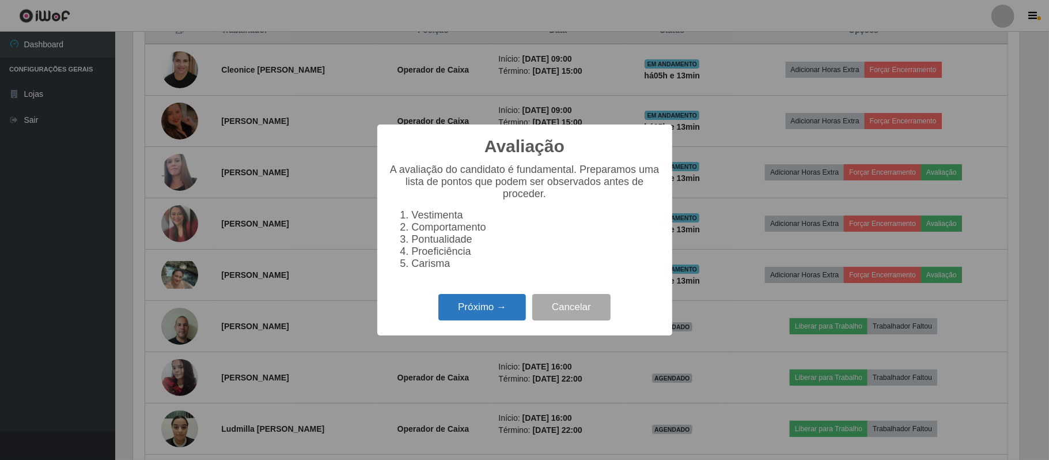
click at [491, 312] on button "Próximo →" at bounding box center [482, 307] width 88 height 27
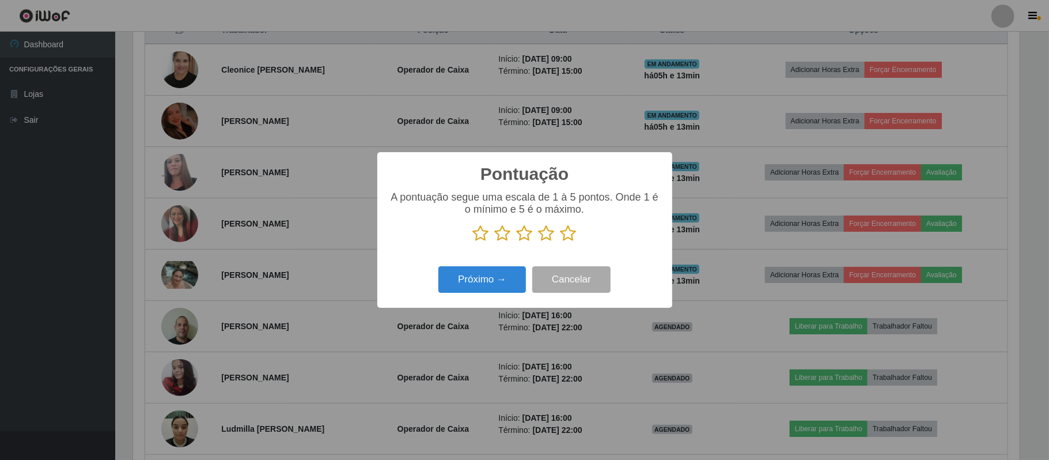
scroll to position [575613, 574966]
click at [526, 236] on icon at bounding box center [525, 233] width 16 height 17
click at [517, 242] on input "radio" at bounding box center [517, 242] width 0 height 0
click at [489, 284] on button "Próximo →" at bounding box center [482, 279] width 88 height 27
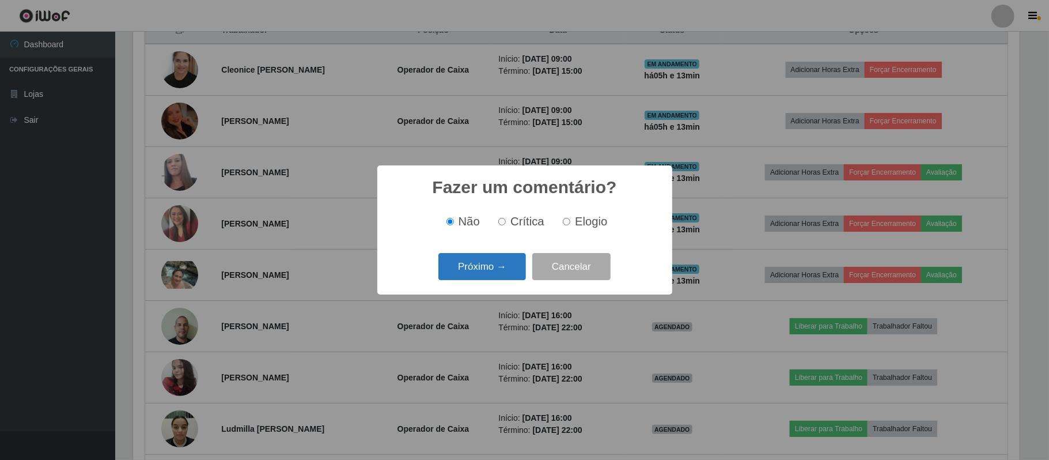
click at [505, 272] on button "Próximo →" at bounding box center [482, 266] width 88 height 27
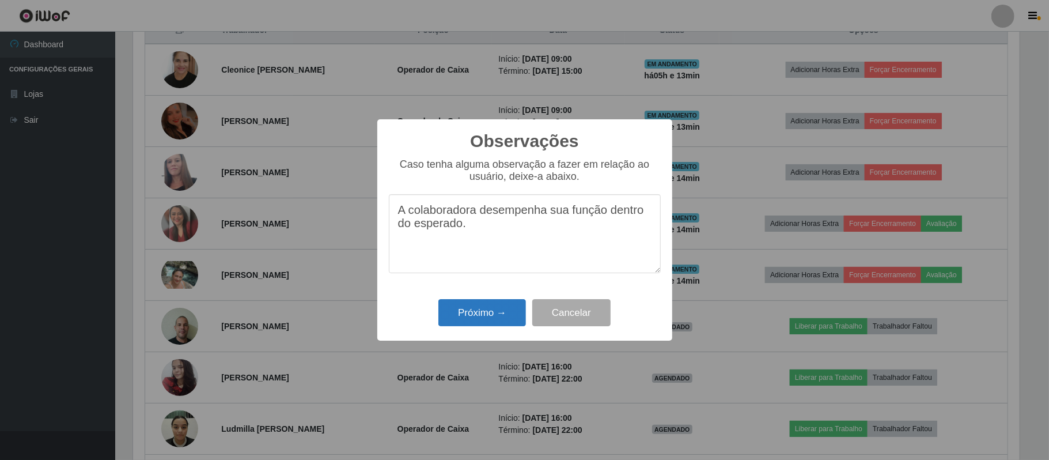
type textarea "A colaboradora desempenha sua função dentro do esperado."
click at [498, 309] on button "Próximo →" at bounding box center [482, 312] width 88 height 27
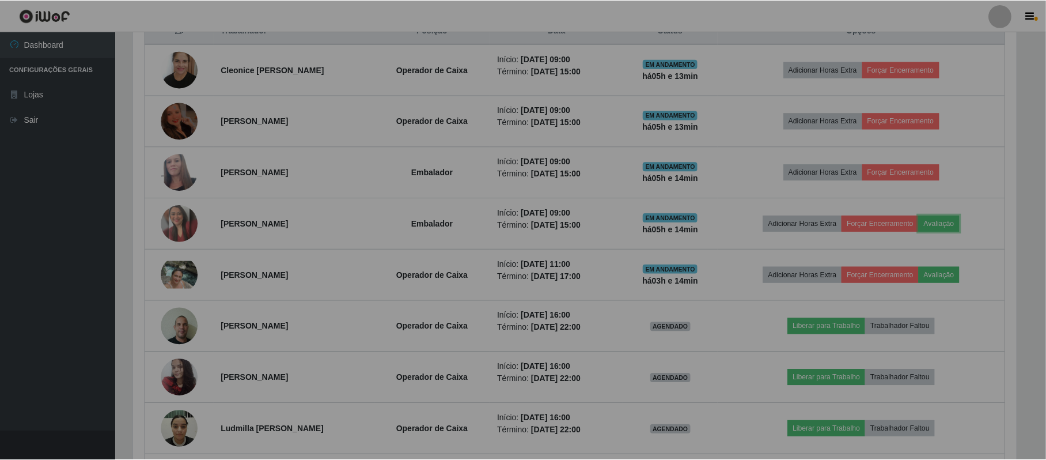
scroll to position [240, 894]
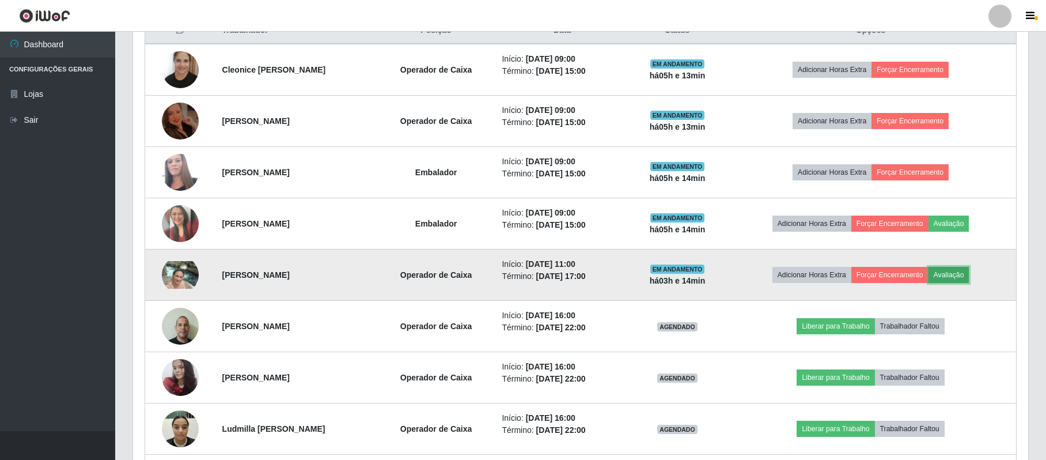
click at [961, 279] on button "Avaliação" at bounding box center [948, 275] width 41 height 16
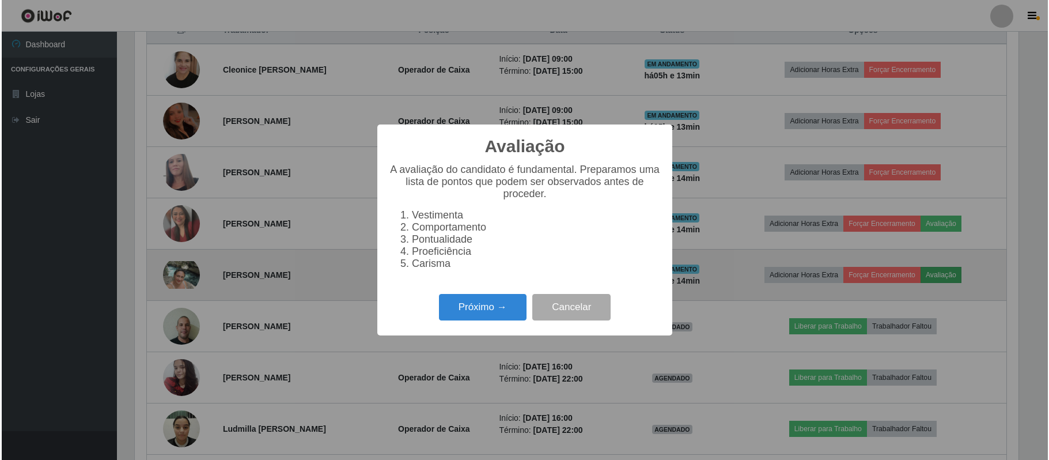
scroll to position [240, 886]
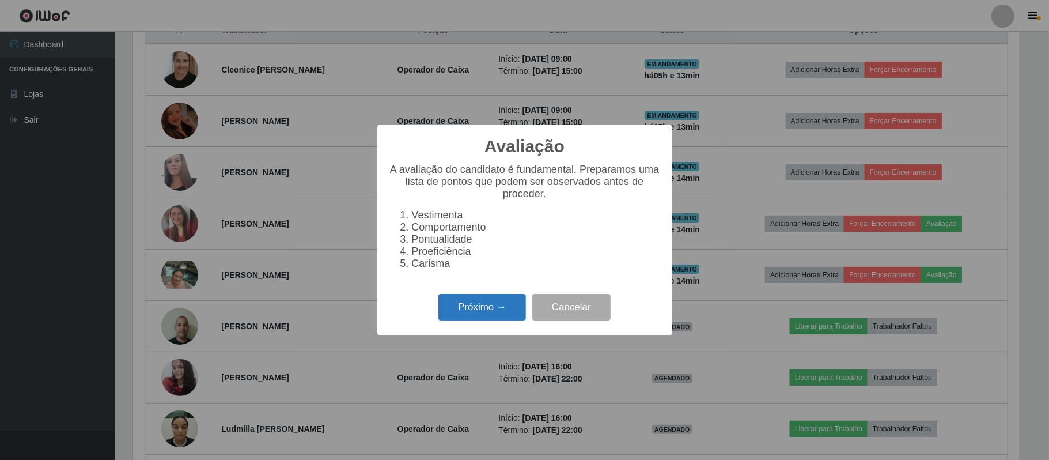
click at [476, 316] on button "Próximo →" at bounding box center [482, 307] width 88 height 27
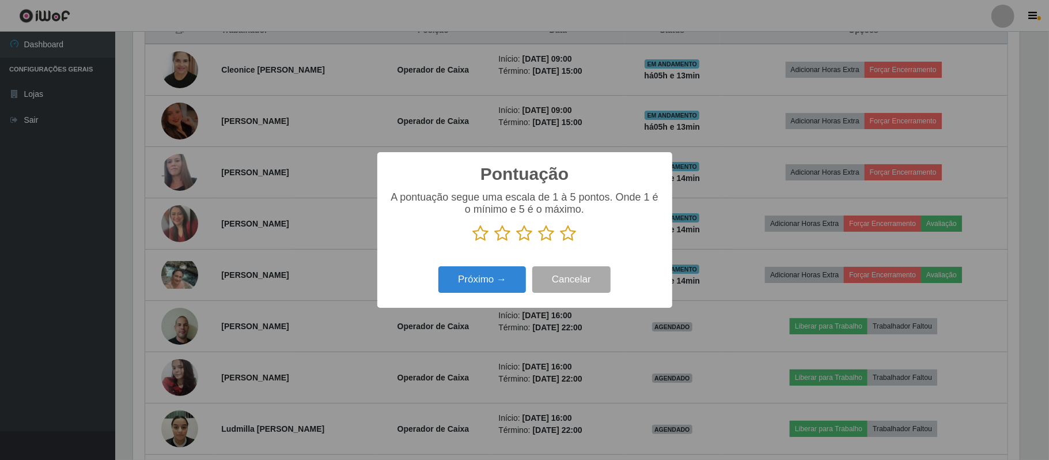
drag, startPoint x: 521, startPoint y: 233, endPoint x: 502, endPoint y: 301, distance: 70.6
click at [519, 240] on icon at bounding box center [525, 233] width 16 height 17
click at [517, 242] on input "radio" at bounding box center [517, 242] width 0 height 0
click at [502, 284] on button "Próximo →" at bounding box center [482, 279] width 88 height 27
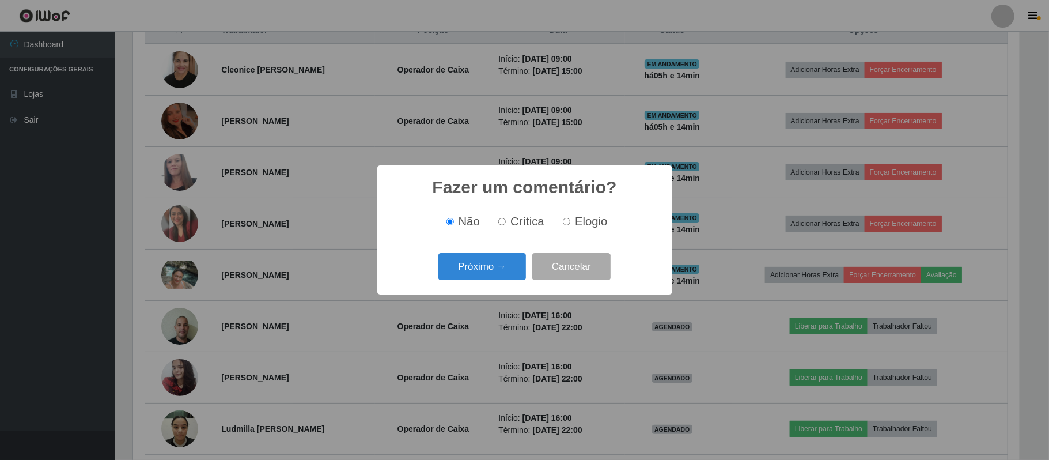
click at [499, 283] on div "Próximo → Cancelar" at bounding box center [525, 266] width 272 height 33
click at [500, 268] on button "Próximo →" at bounding box center [482, 266] width 88 height 27
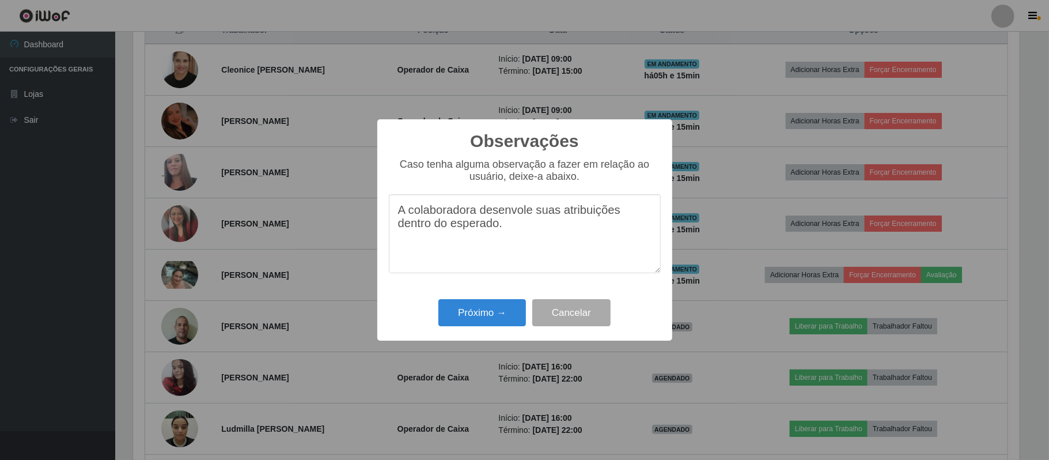
click at [530, 214] on textarea "A colaboradora desenvole suas atribuições dentro do esperado." at bounding box center [525, 233] width 272 height 79
type textarea "A colaboradora desenvolve suas atribuições dentro do esperado."
click at [484, 317] on button "Próximo →" at bounding box center [482, 312] width 88 height 27
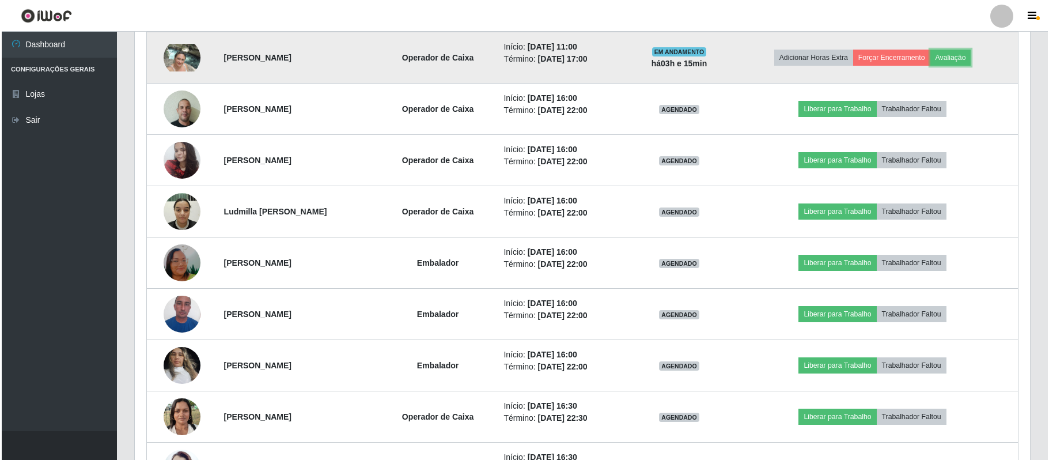
scroll to position [770, 0]
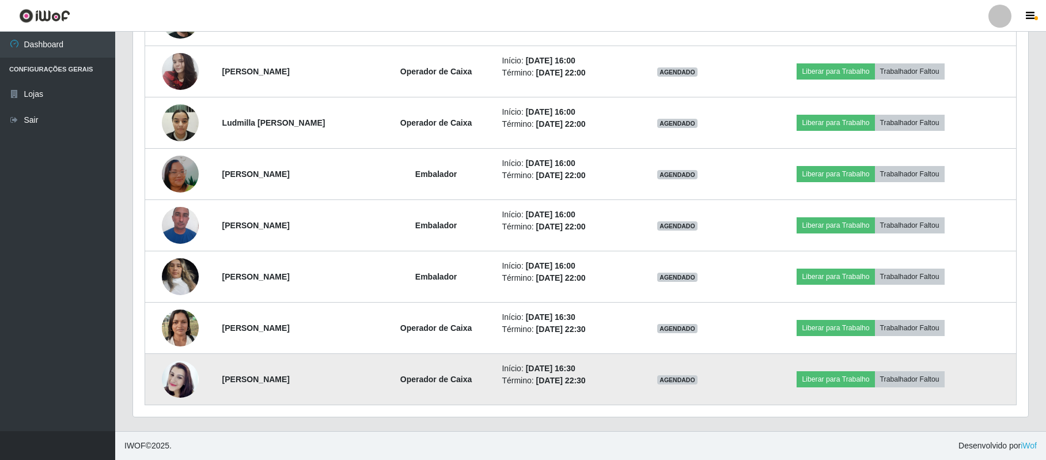
click at [183, 378] on img at bounding box center [180, 379] width 37 height 66
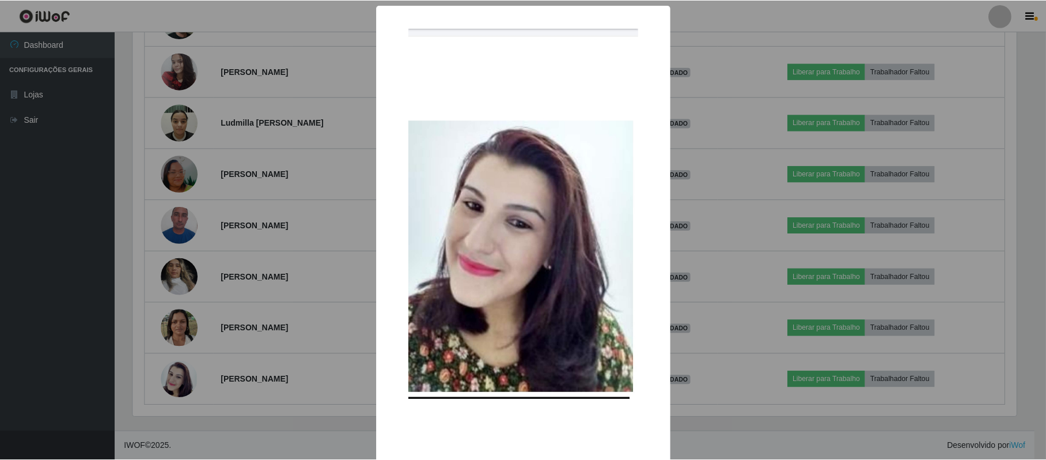
scroll to position [51, 0]
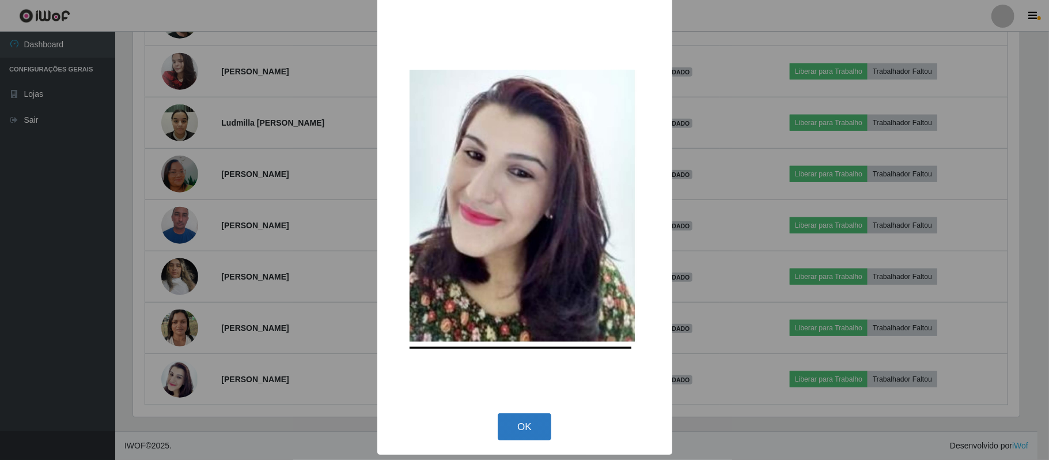
click at [521, 425] on button "OK" at bounding box center [525, 426] width 54 height 27
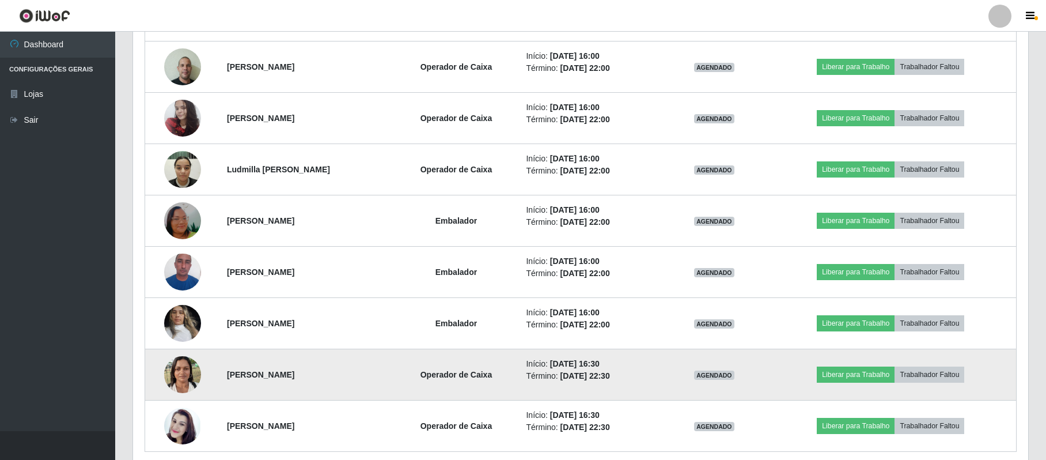
scroll to position [617, 0]
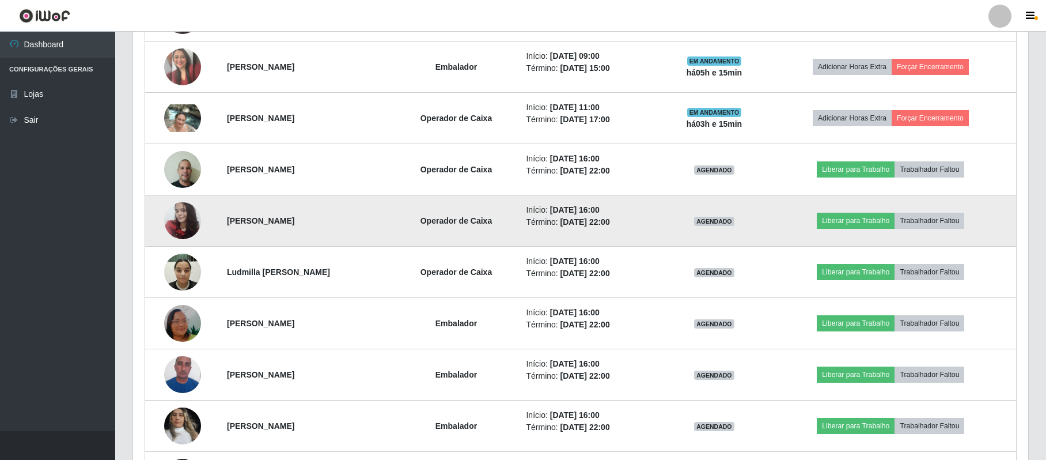
click at [185, 224] on img at bounding box center [182, 220] width 37 height 49
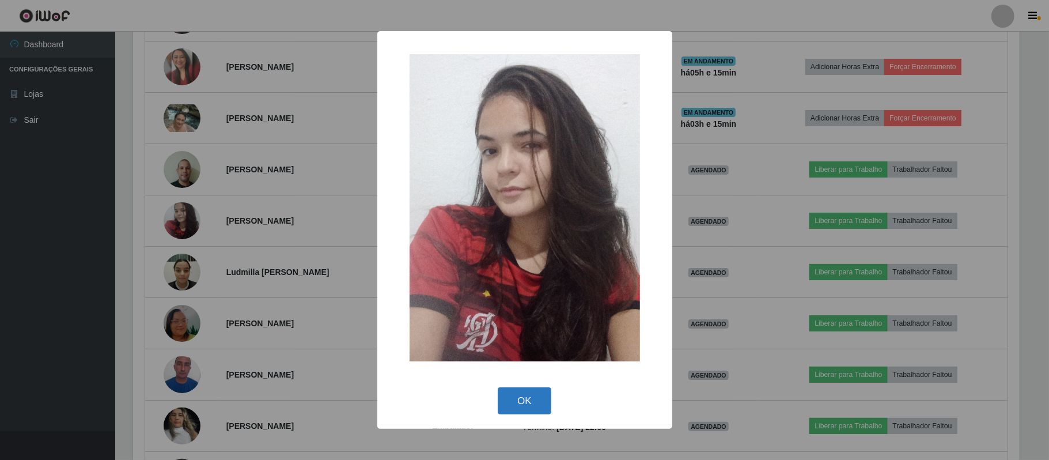
click at [533, 404] on button "OK" at bounding box center [525, 400] width 54 height 27
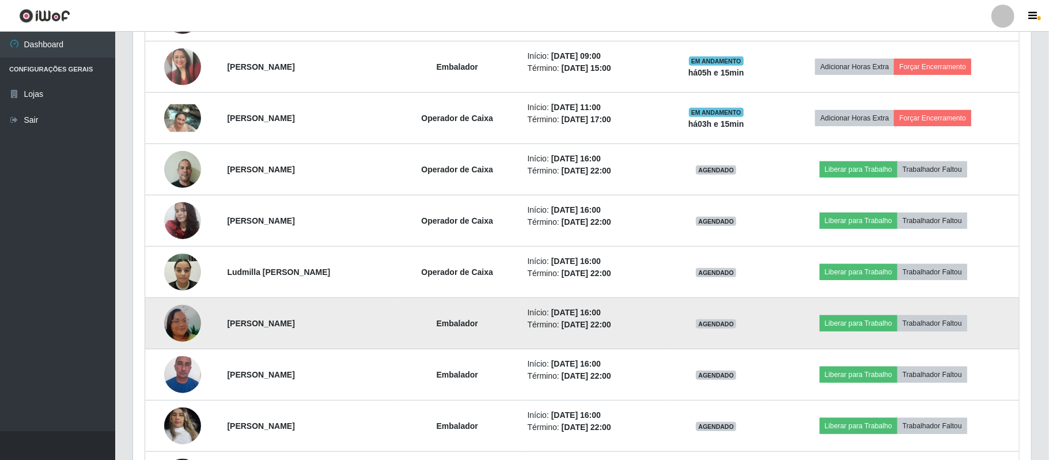
scroll to position [240, 894]
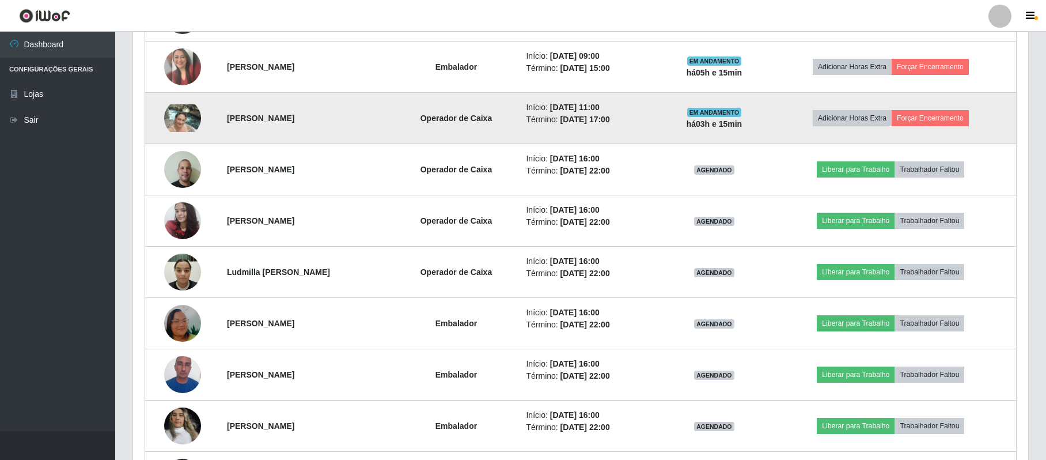
click at [182, 127] on img at bounding box center [182, 118] width 37 height 28
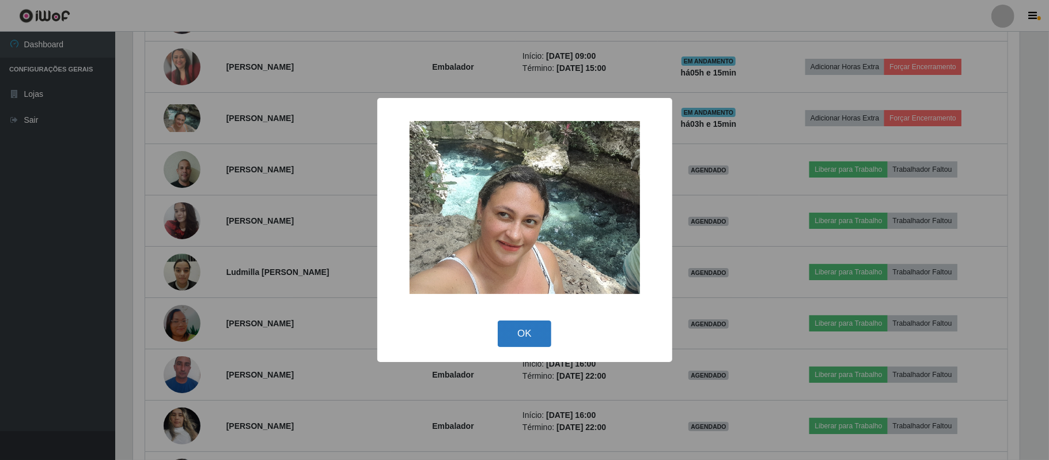
click at [521, 334] on button "OK" at bounding box center [525, 333] width 54 height 27
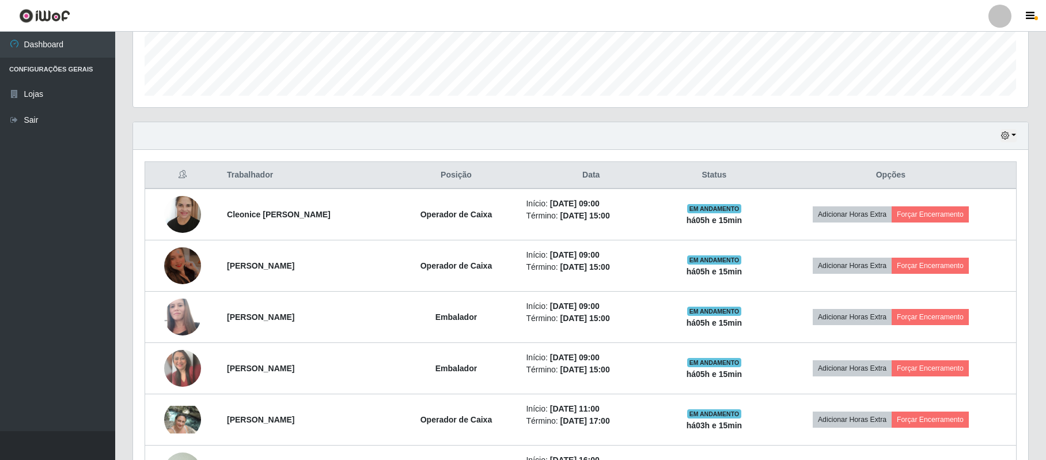
scroll to position [310, 0]
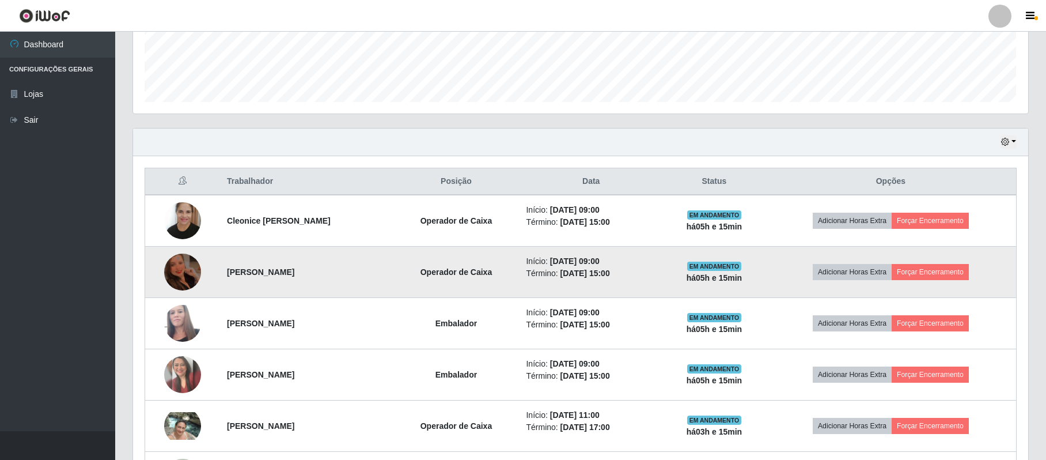
click at [179, 273] on img at bounding box center [182, 271] width 37 height 49
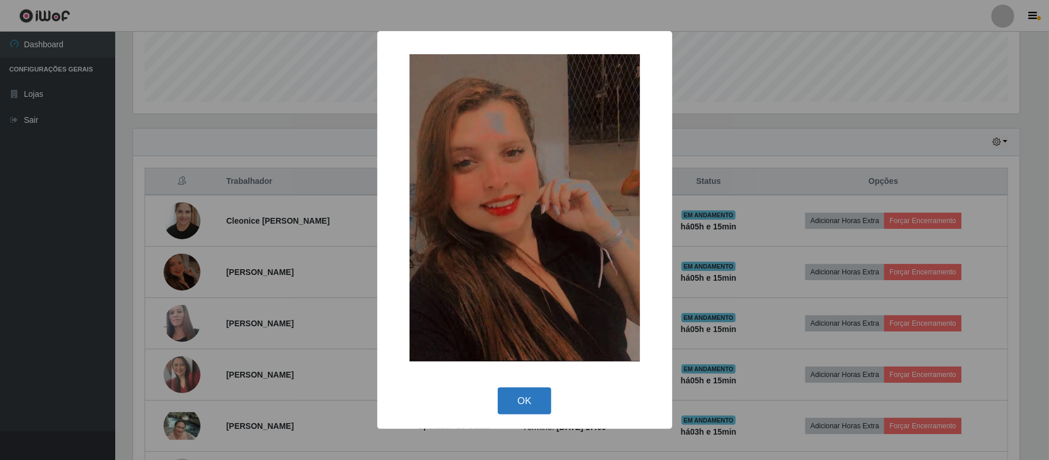
click at [528, 402] on button "OK" at bounding box center [525, 400] width 54 height 27
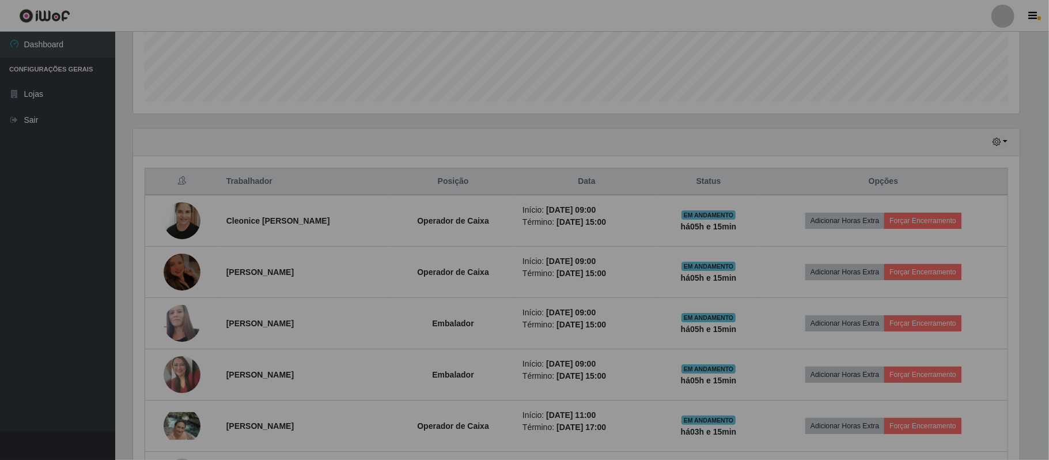
scroll to position [240, 894]
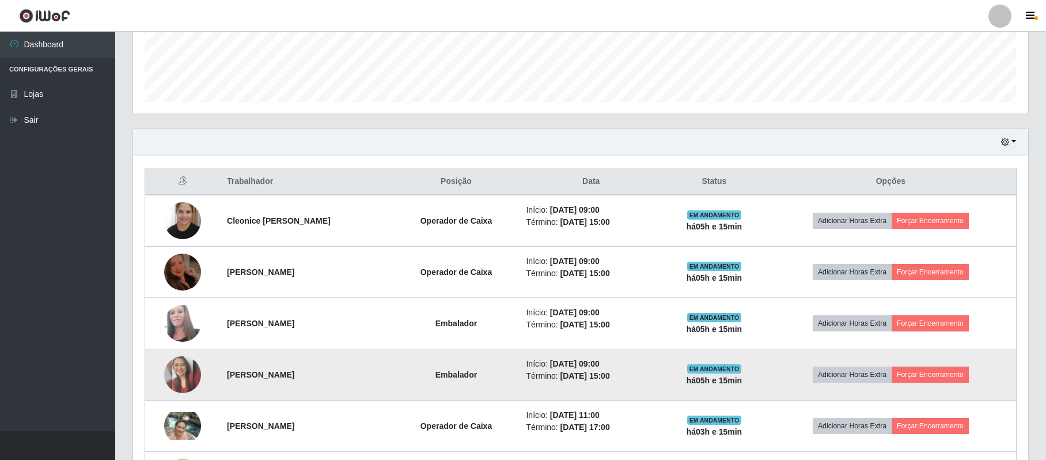
click at [189, 371] on img at bounding box center [182, 374] width 37 height 37
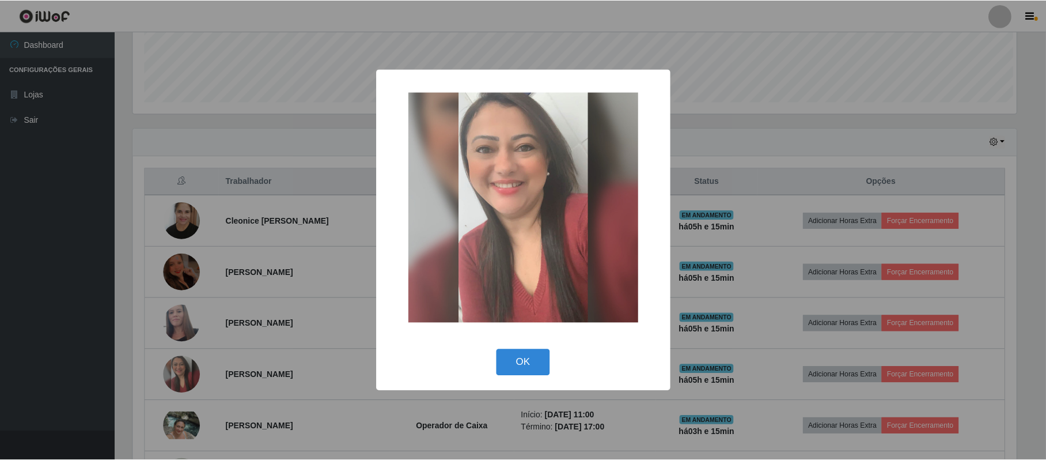
scroll to position [240, 886]
click at [523, 362] on button "OK" at bounding box center [525, 362] width 54 height 27
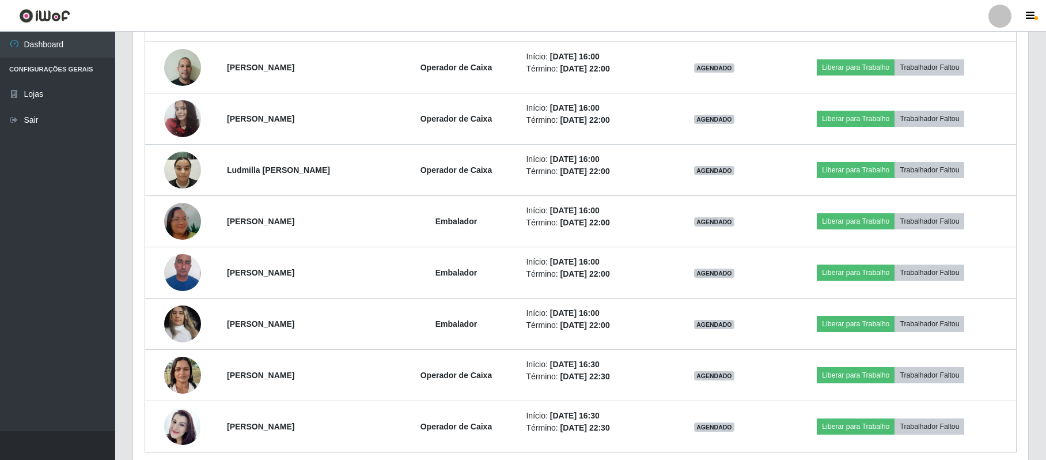
scroll to position [770, 0]
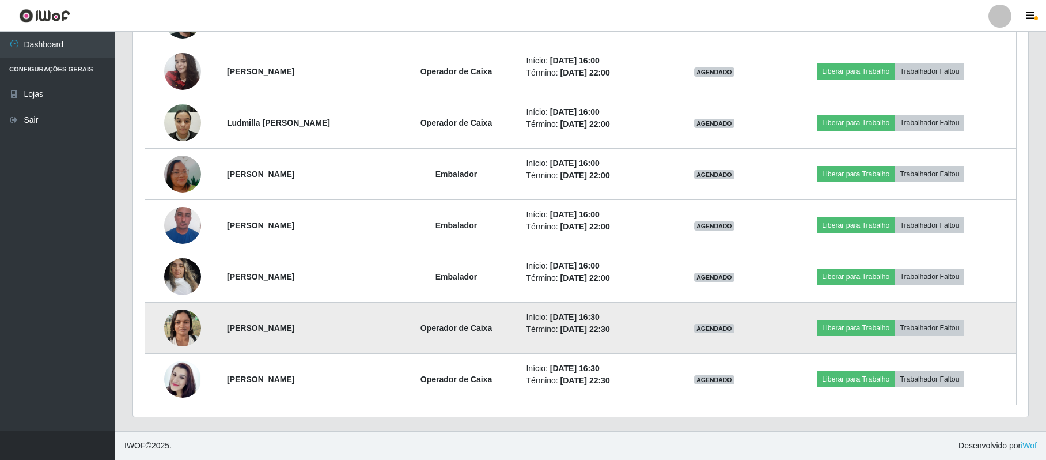
click at [176, 332] on img at bounding box center [182, 327] width 37 height 49
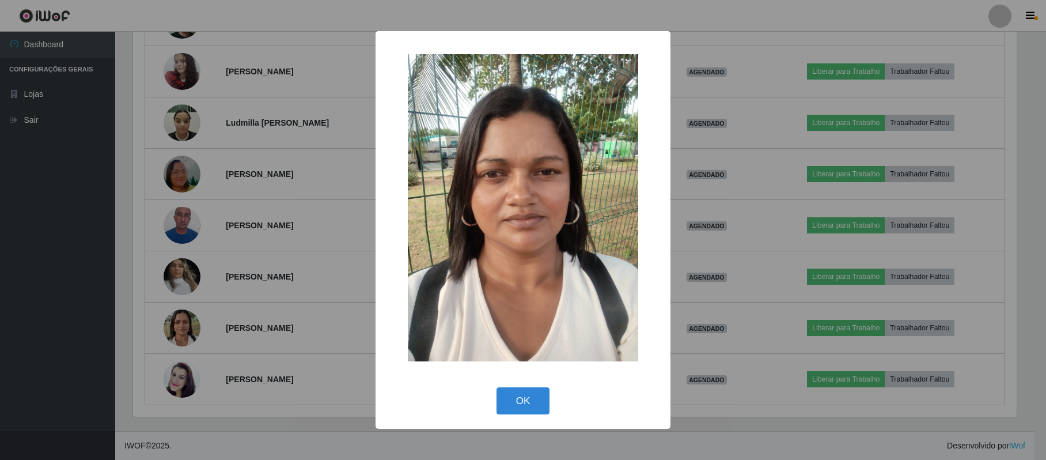
scroll to position [240, 886]
click at [522, 404] on button "OK" at bounding box center [525, 400] width 54 height 27
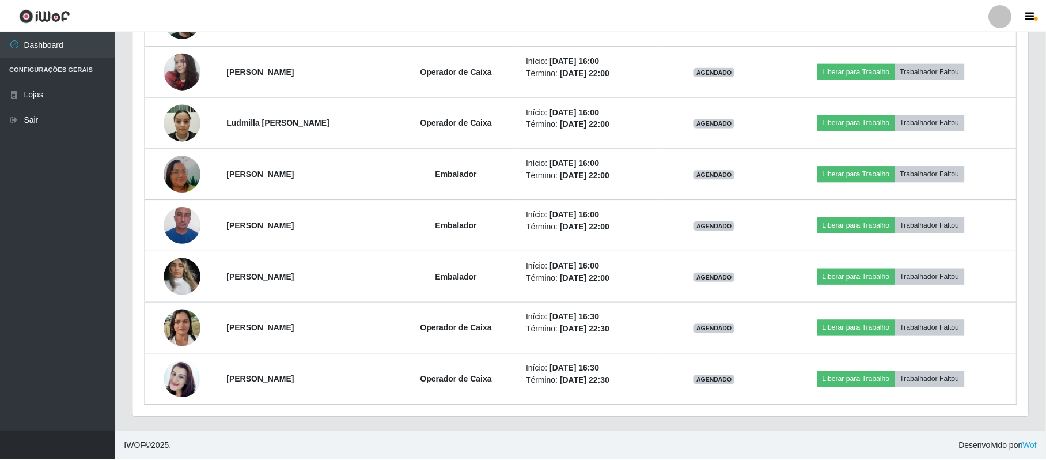
scroll to position [0, 0]
